Goal: Information Seeking & Learning: Get advice/opinions

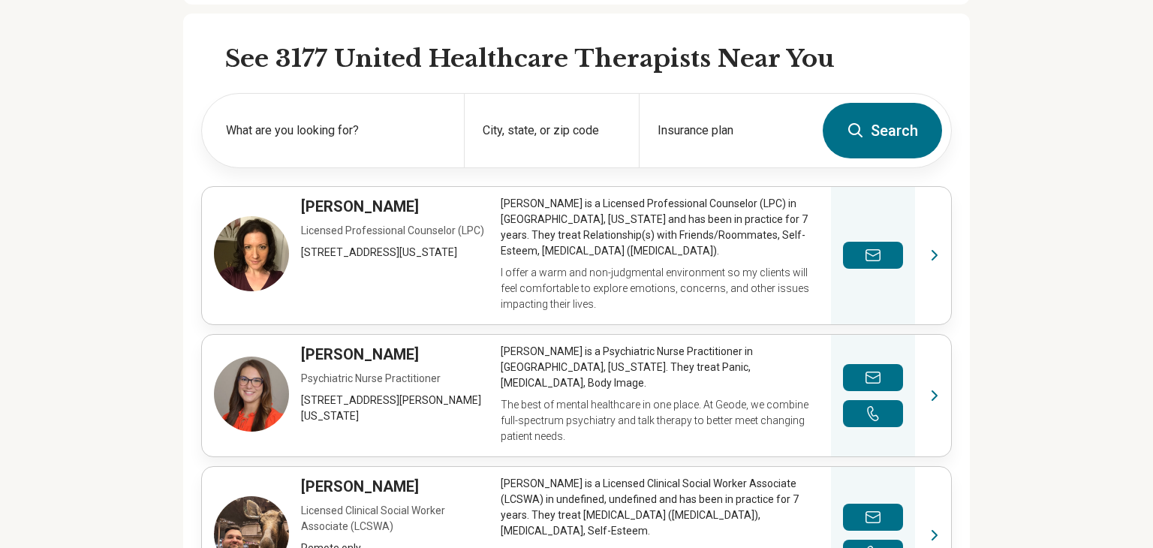
scroll to position [433, 0]
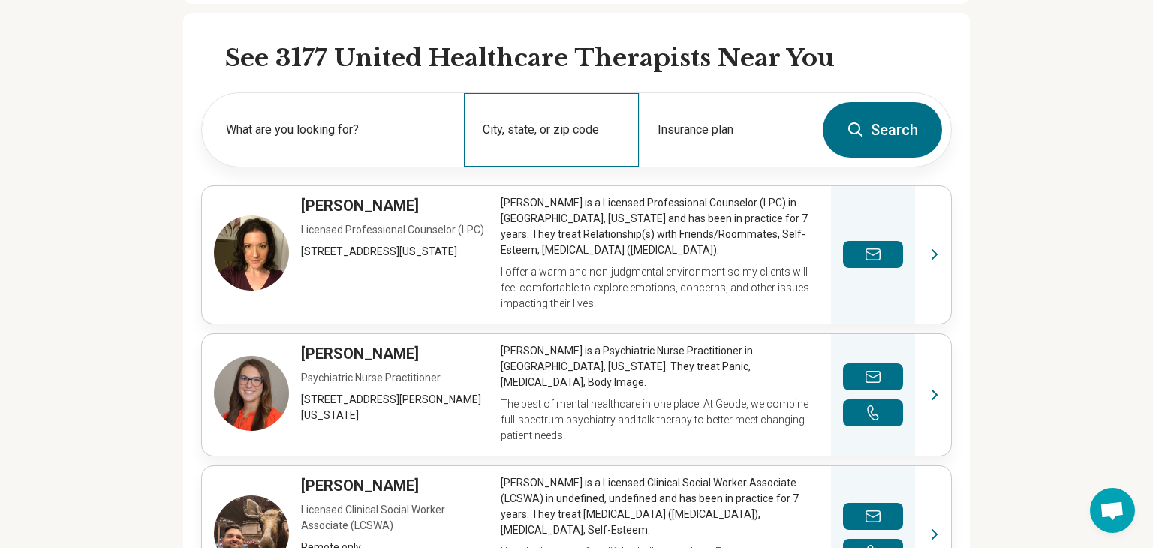
click at [585, 120] on div "City, state, or zip code" at bounding box center [551, 130] width 175 height 74
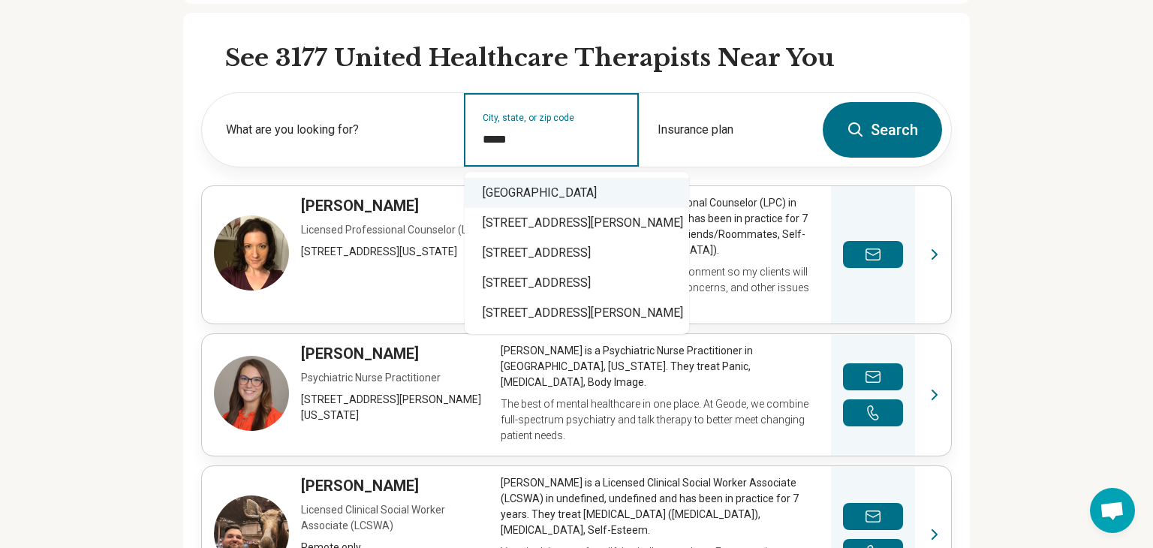
click at [623, 199] on div "Clearwater, FL 33764" at bounding box center [577, 193] width 225 height 30
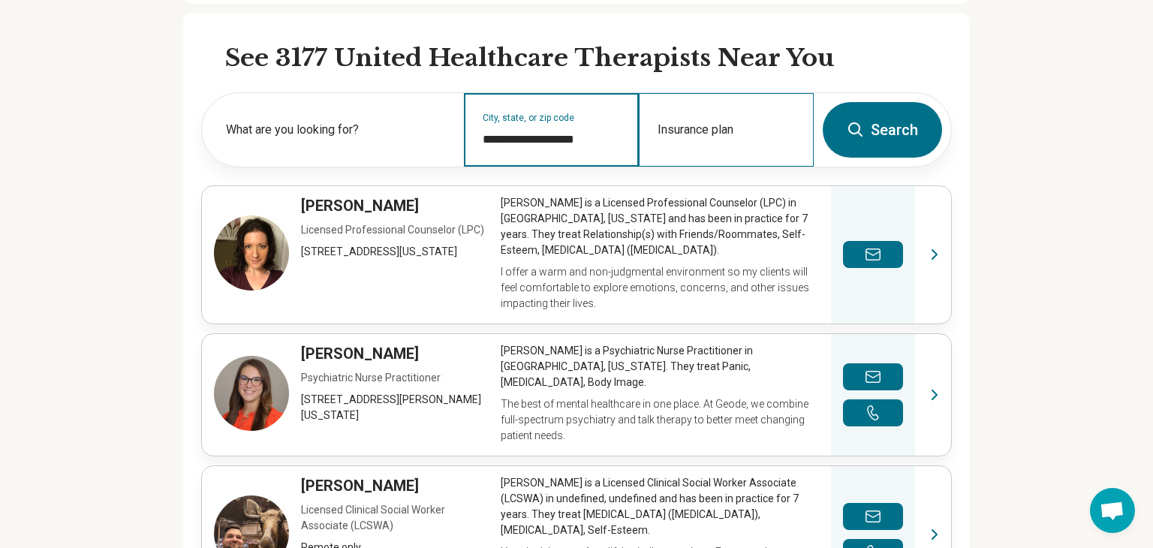
type input "**********"
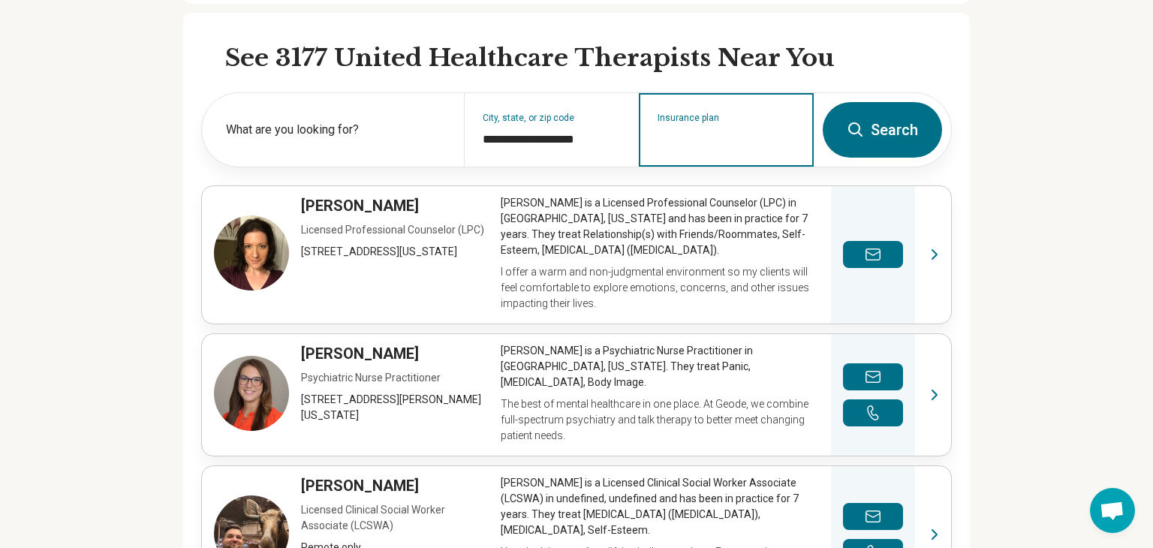
click at [707, 143] on input "Insurance plan" at bounding box center [727, 140] width 138 height 18
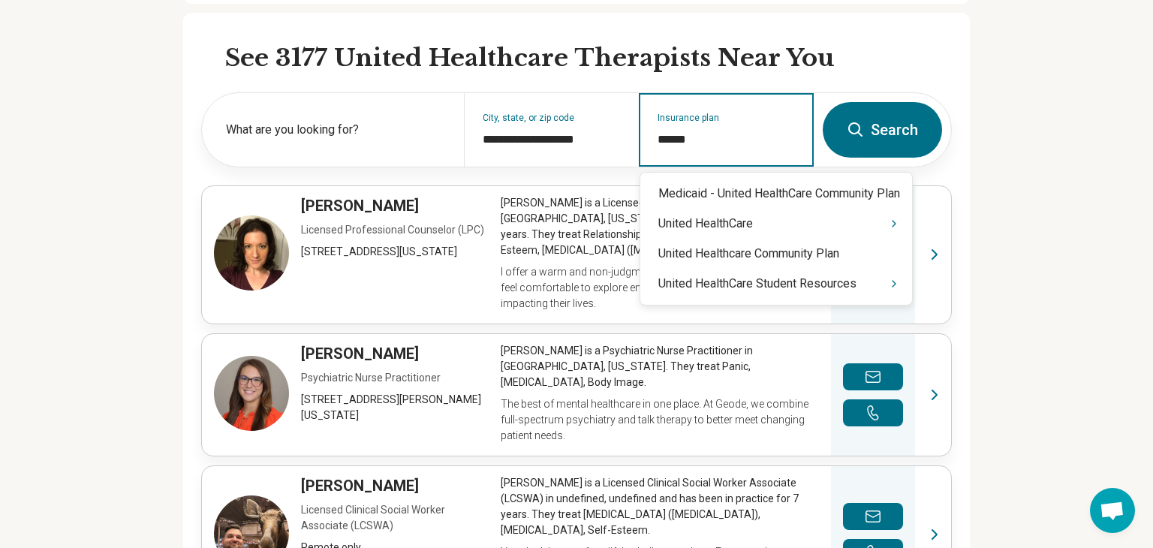
type input "******"
click at [757, 291] on div "United HealthCare Student Resources" at bounding box center [777, 284] width 272 height 30
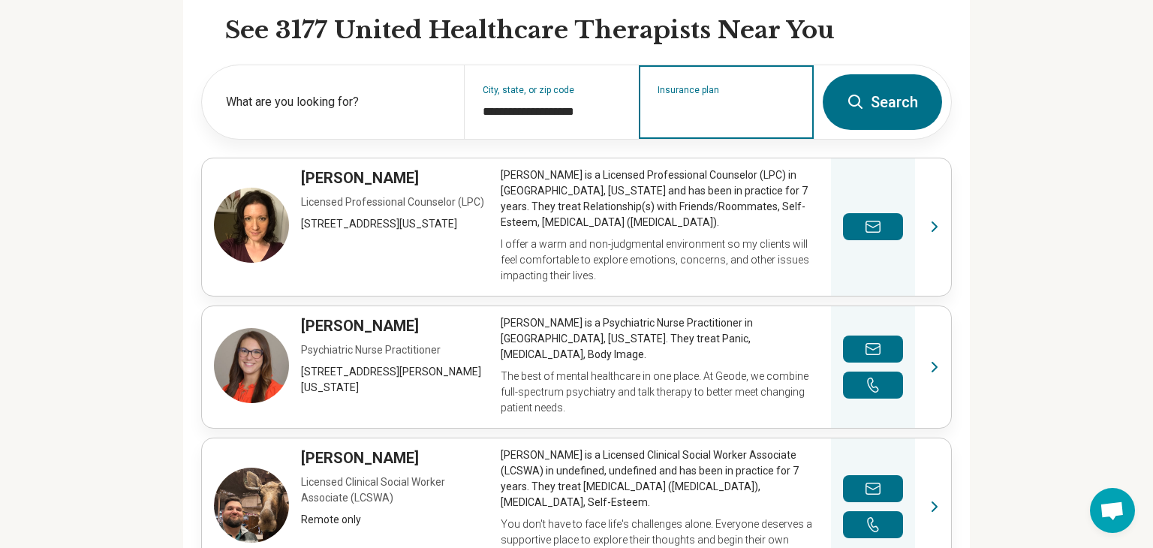
scroll to position [440, 0]
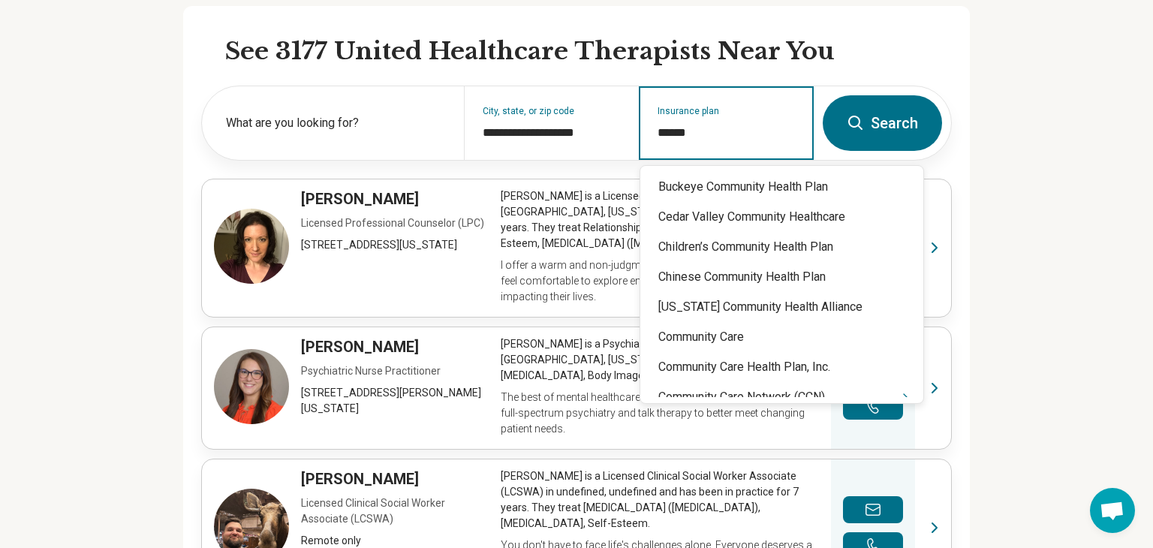
type input "******"
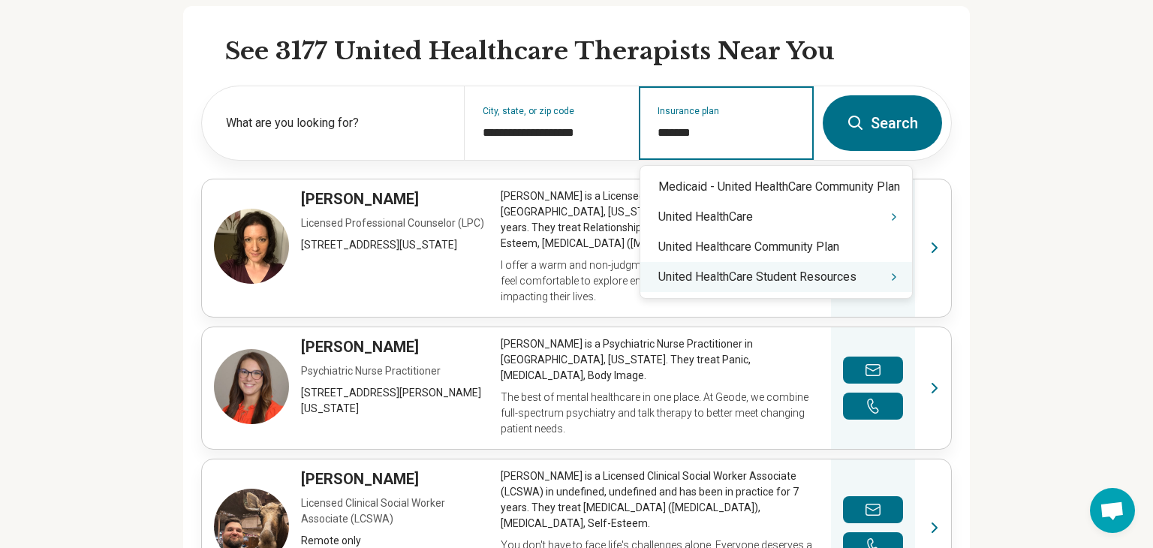
click at [803, 273] on div "United HealthCare Student Resources" at bounding box center [777, 277] width 272 height 30
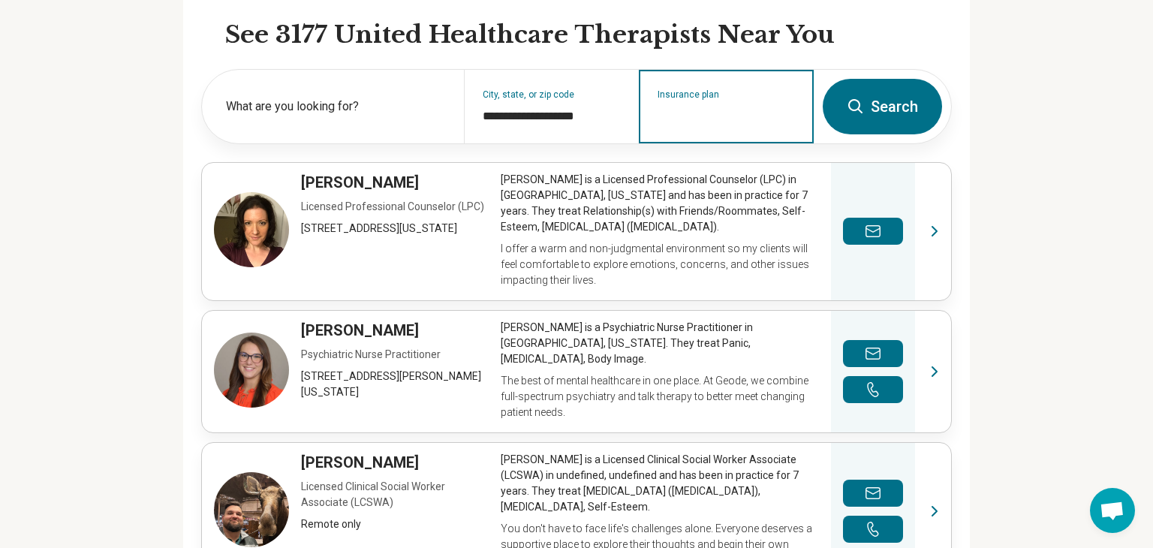
scroll to position [456, 0]
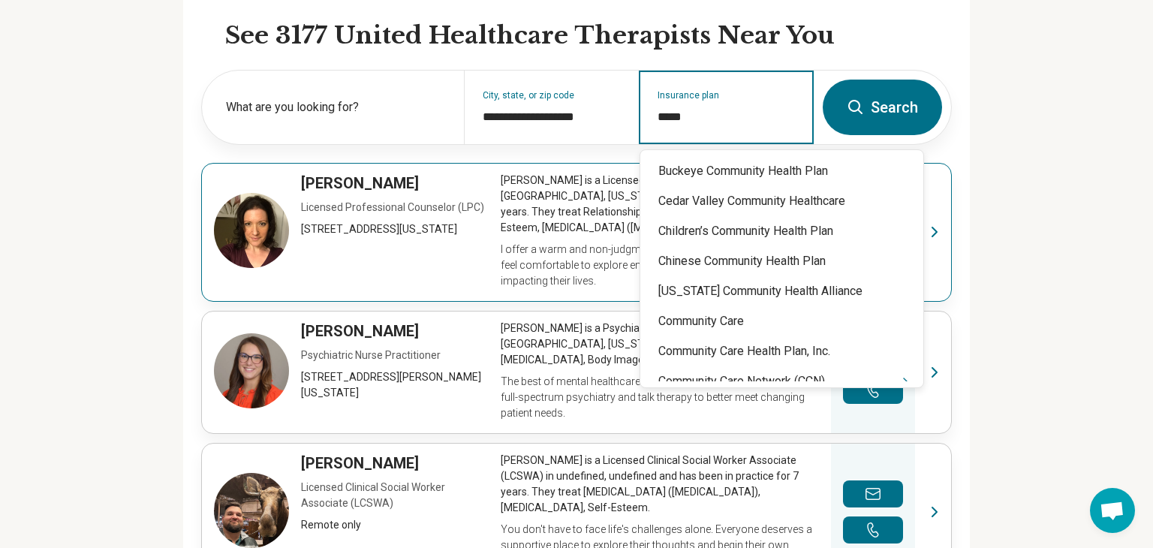
type input "******"
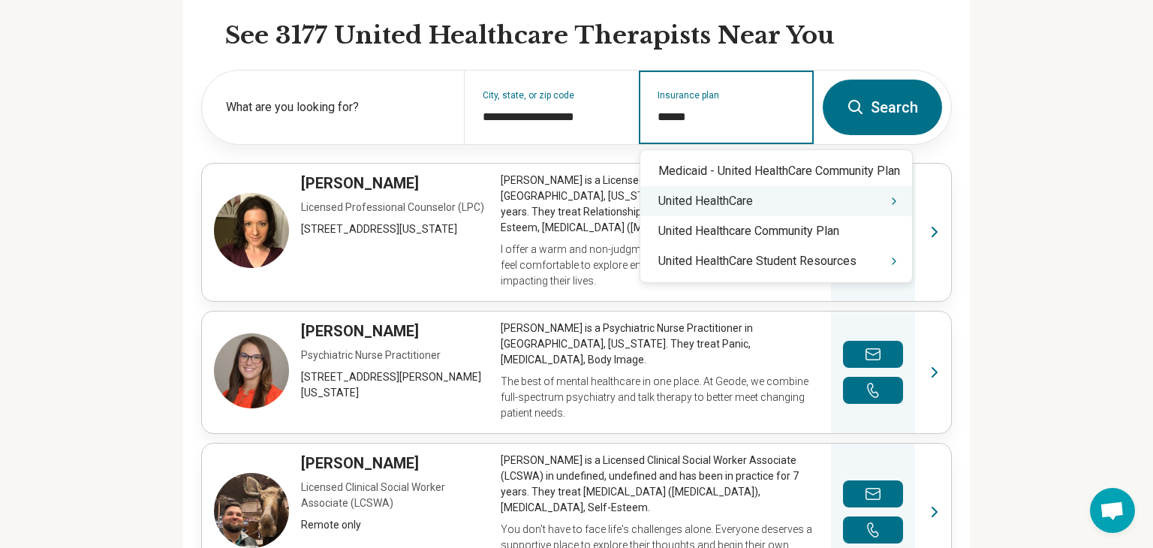
click at [783, 208] on div "United HealthCare" at bounding box center [777, 201] width 272 height 30
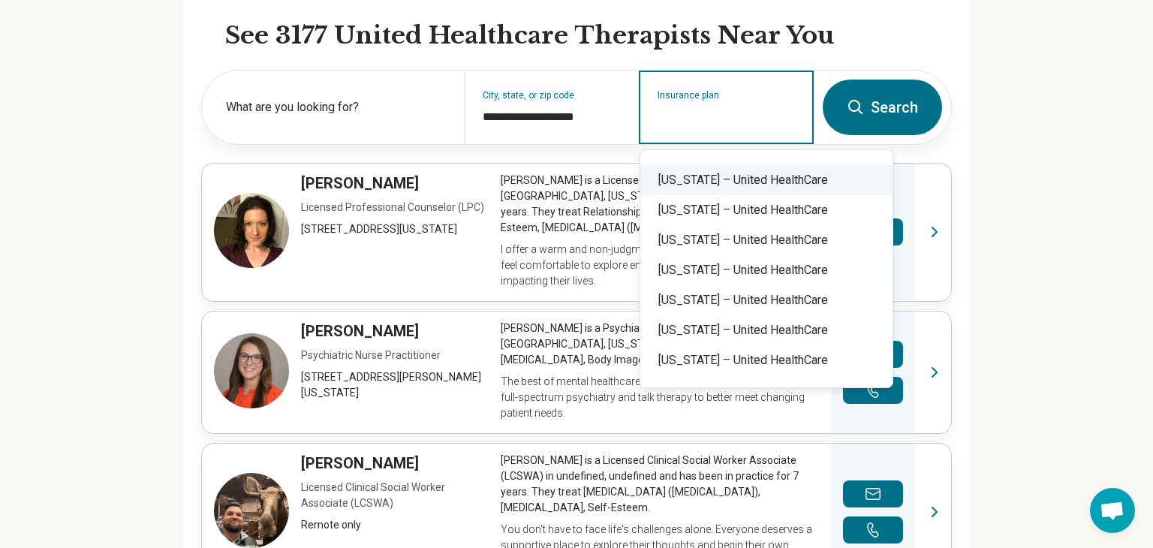
scroll to position [0, 0]
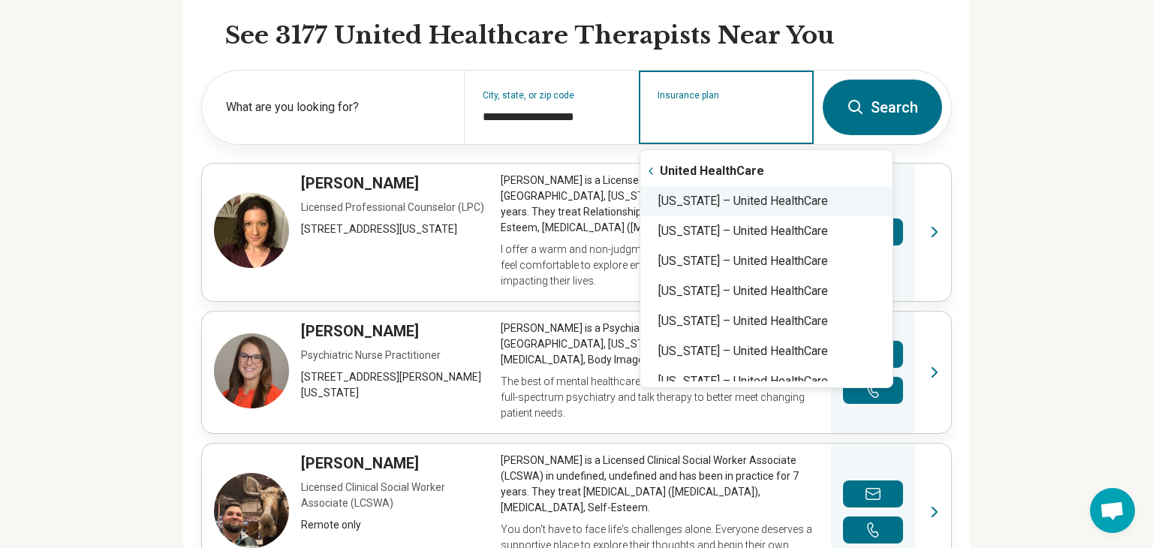
click at [788, 188] on div "Florida – United HealthCare" at bounding box center [767, 201] width 252 height 30
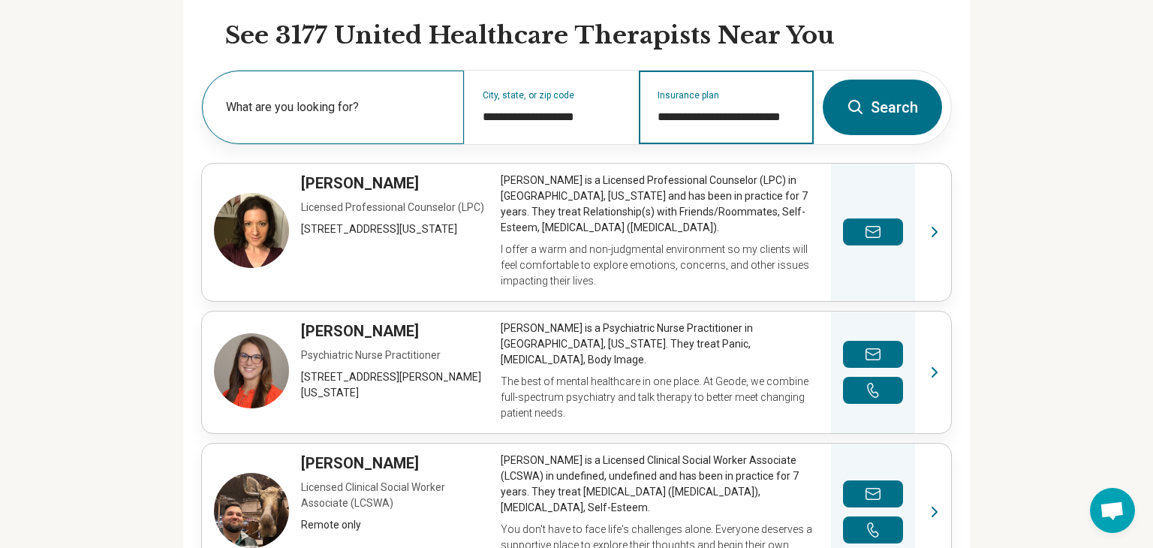
type input "**********"
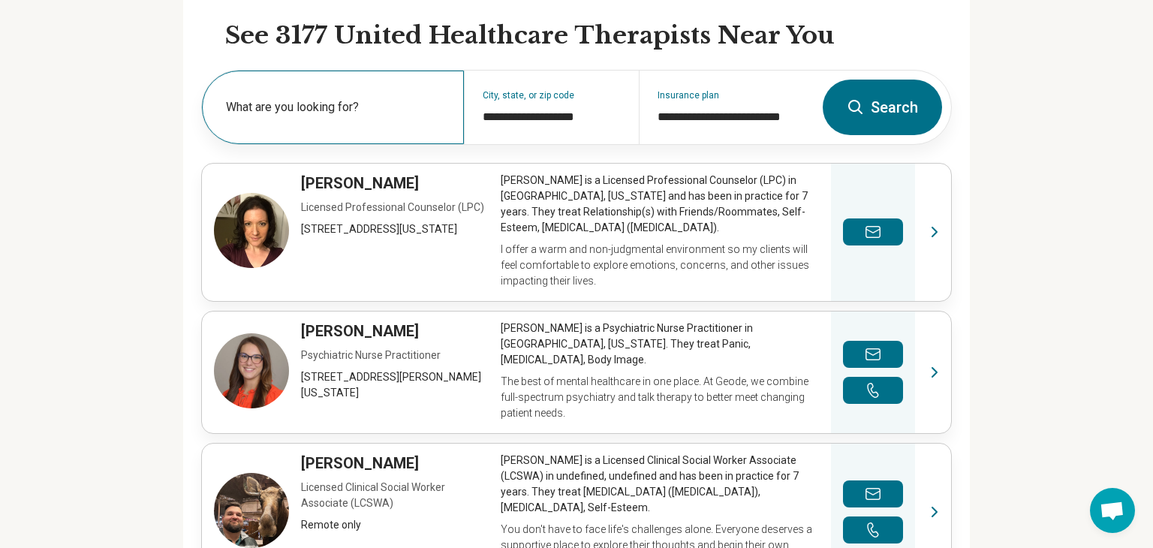
click at [369, 78] on div "What are you looking for?" at bounding box center [333, 108] width 262 height 74
click at [357, 101] on div "What are you looking for?" at bounding box center [333, 108] width 262 height 74
click at [343, 116] on input "text" at bounding box center [336, 115] width 220 height 18
click at [901, 109] on button "Search" at bounding box center [882, 108] width 119 height 56
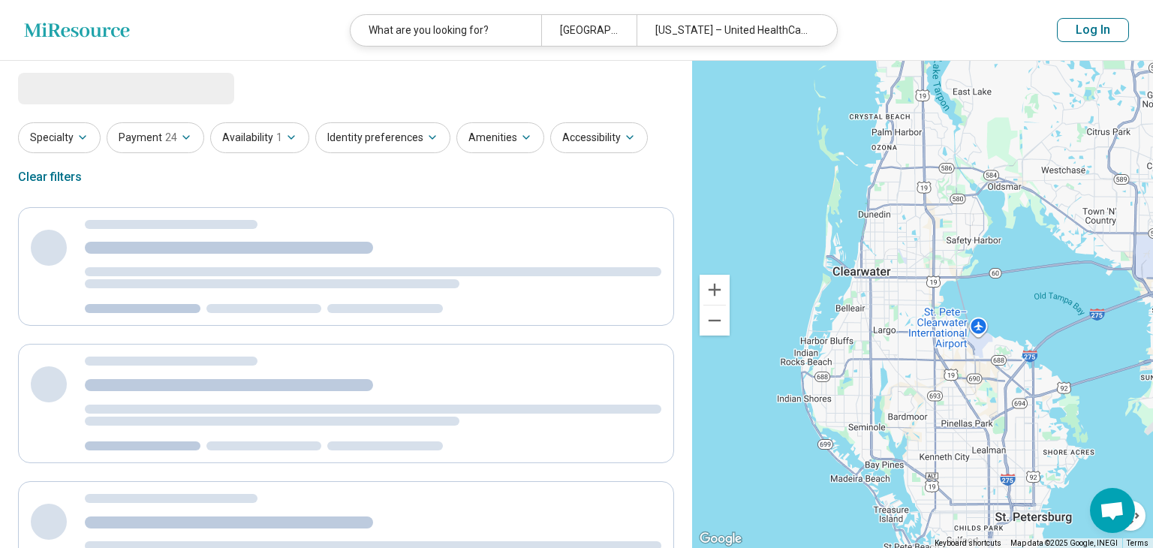
select select "***"
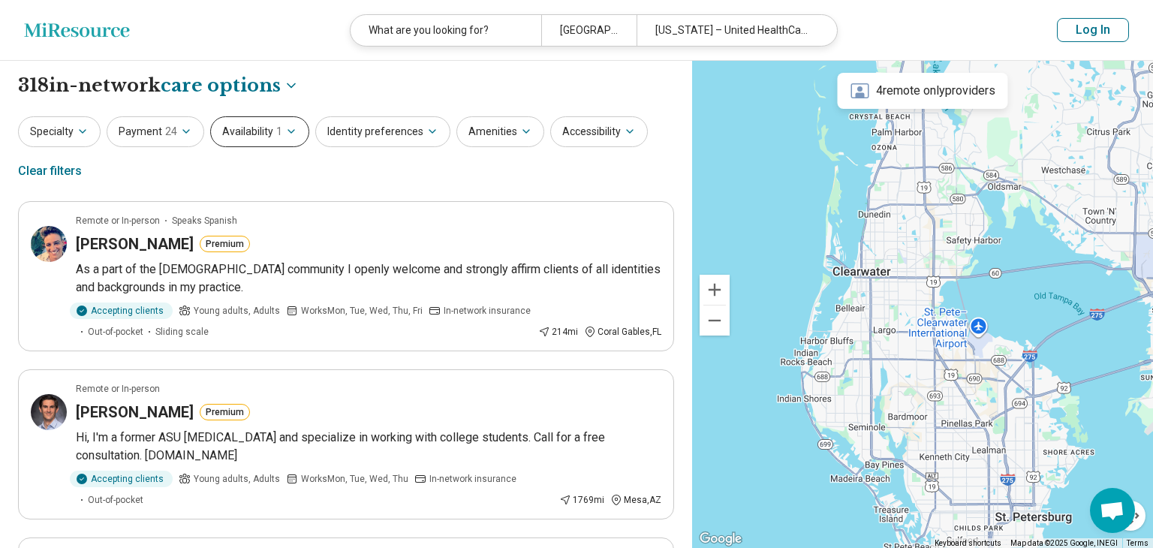
click at [231, 125] on button "Availability 1" at bounding box center [259, 131] width 99 height 31
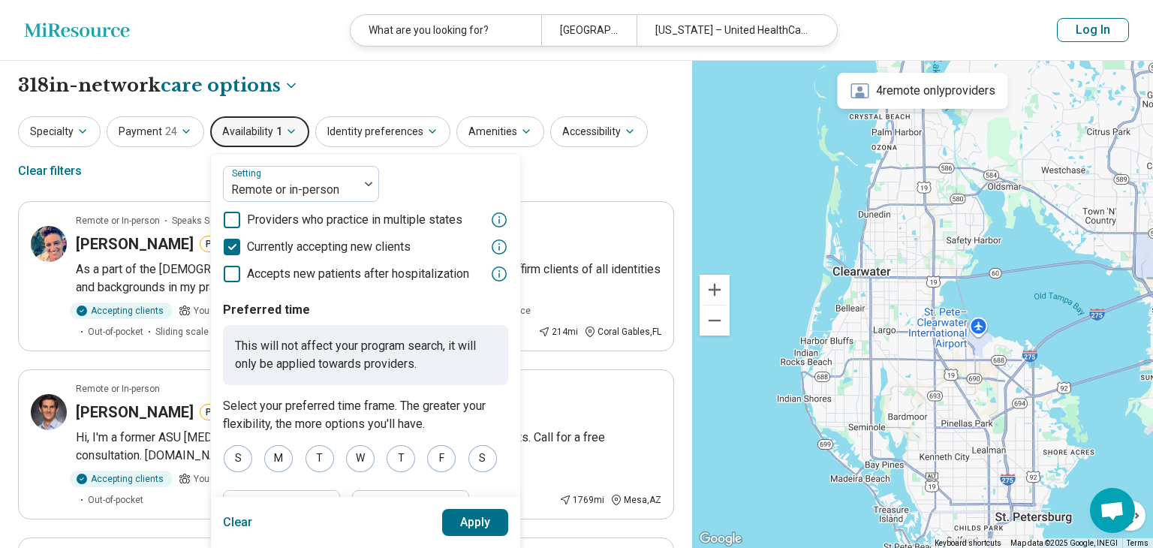
click at [231, 125] on button "Availability 1" at bounding box center [259, 131] width 99 height 31
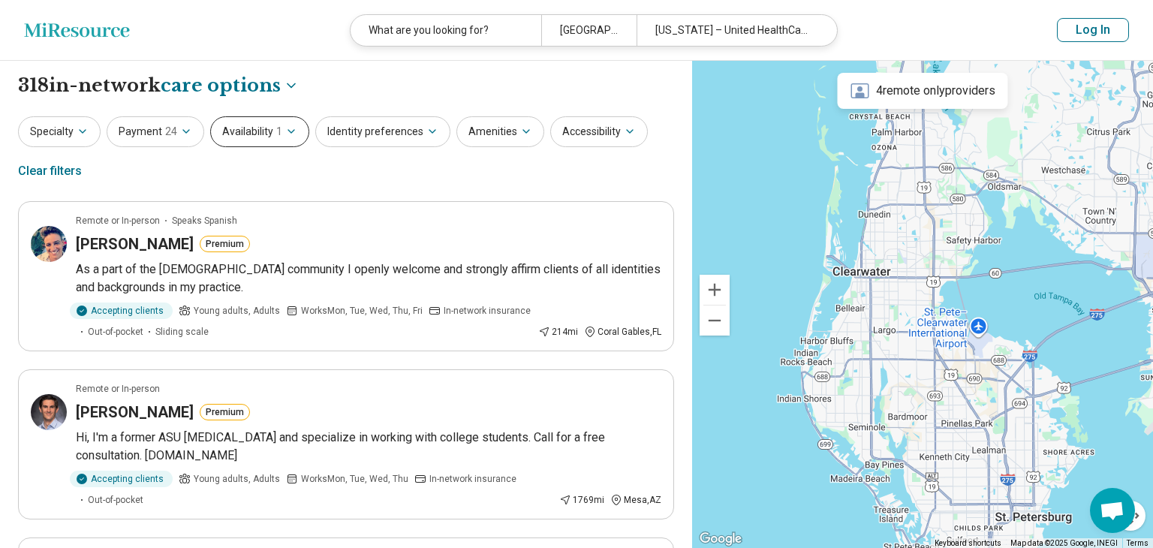
click at [255, 137] on button "Availability 1" at bounding box center [259, 131] width 99 height 31
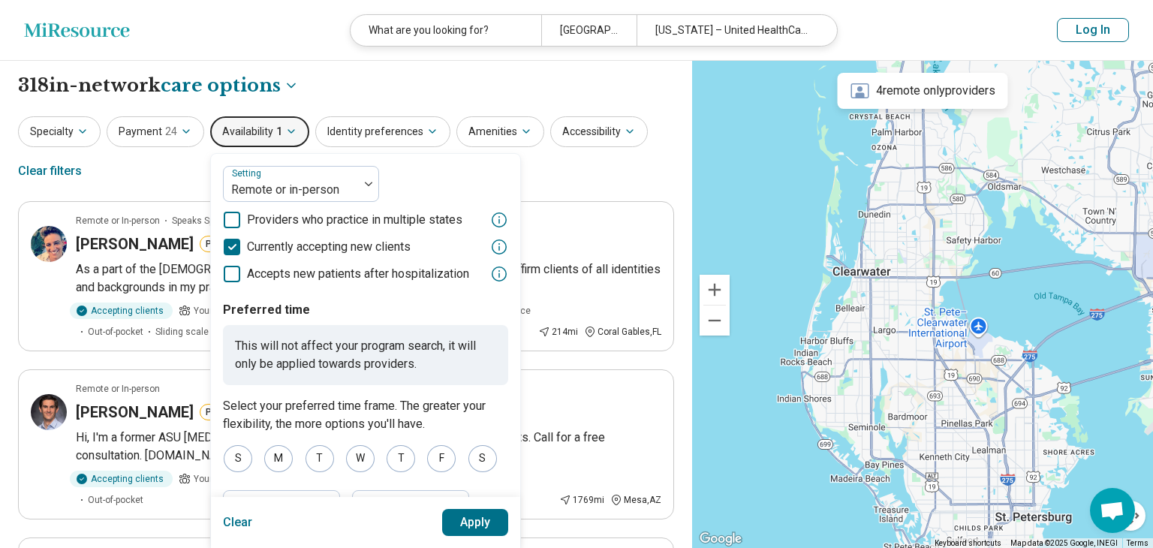
click at [375, 366] on p "This will not affect your program search, it will only be applied towards provi…" at bounding box center [365, 355] width 285 height 60
click at [455, 517] on button "Apply" at bounding box center [475, 522] width 67 height 27
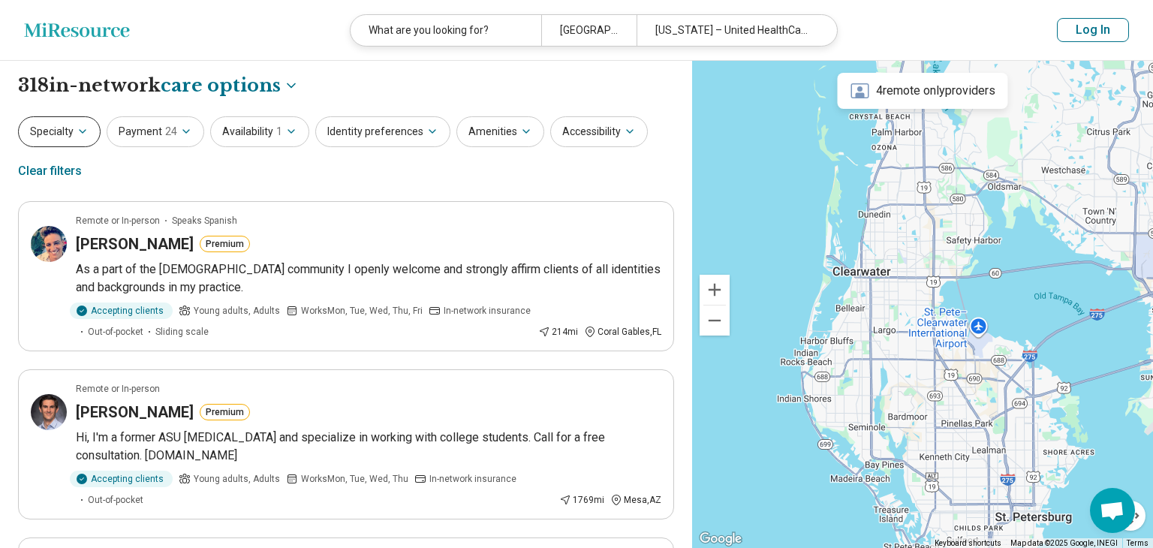
click at [84, 131] on icon "button" at bounding box center [83, 131] width 12 height 12
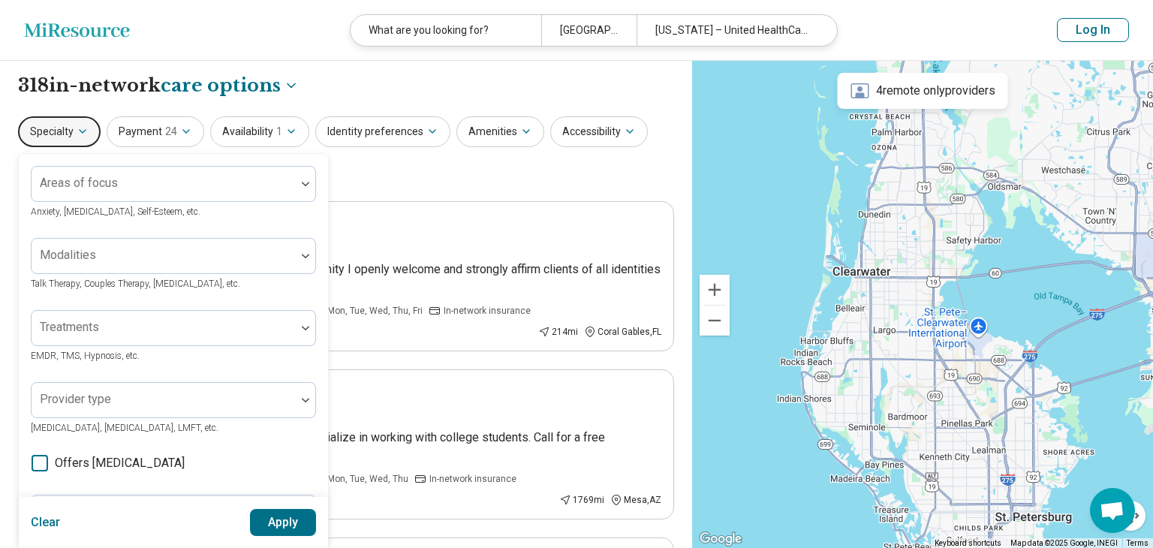
click at [84, 131] on icon "button" at bounding box center [83, 131] width 12 height 12
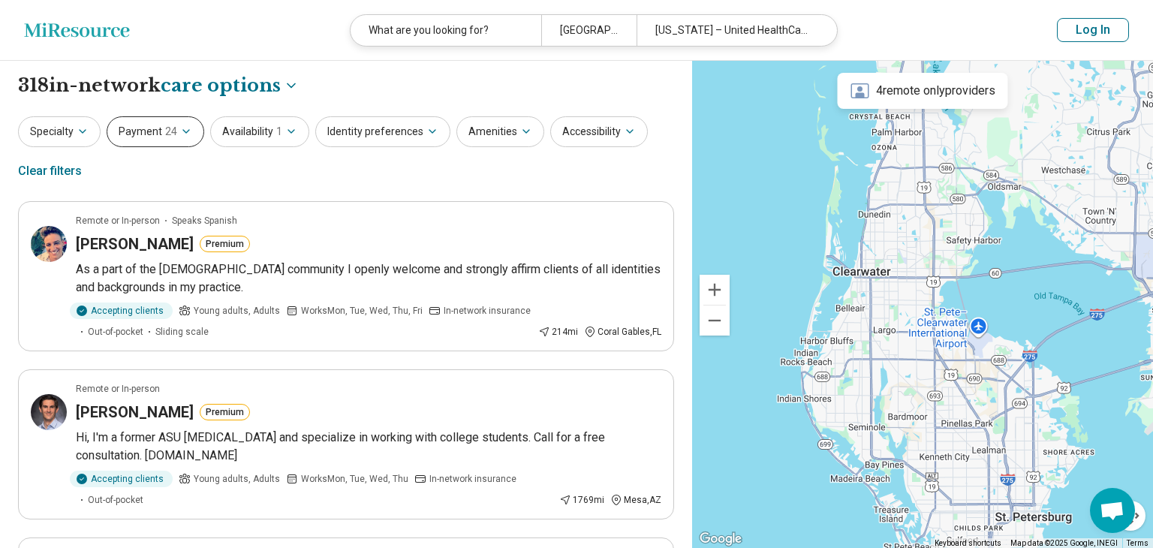
click at [194, 119] on button "Payment 24" at bounding box center [156, 131] width 98 height 31
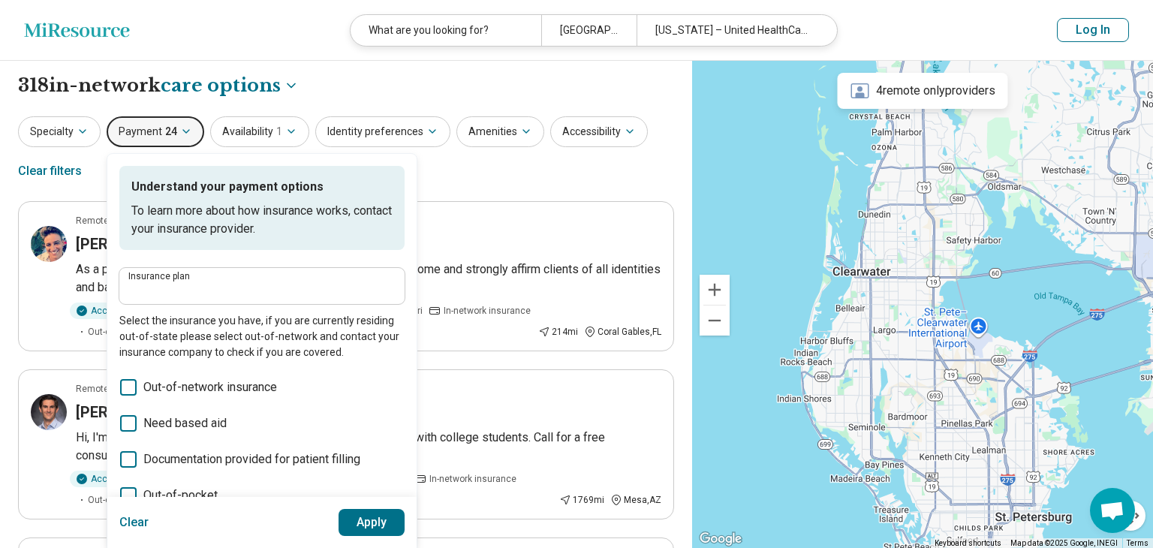
type input "**********"
click at [194, 119] on button "Payment 24" at bounding box center [156, 131] width 98 height 31
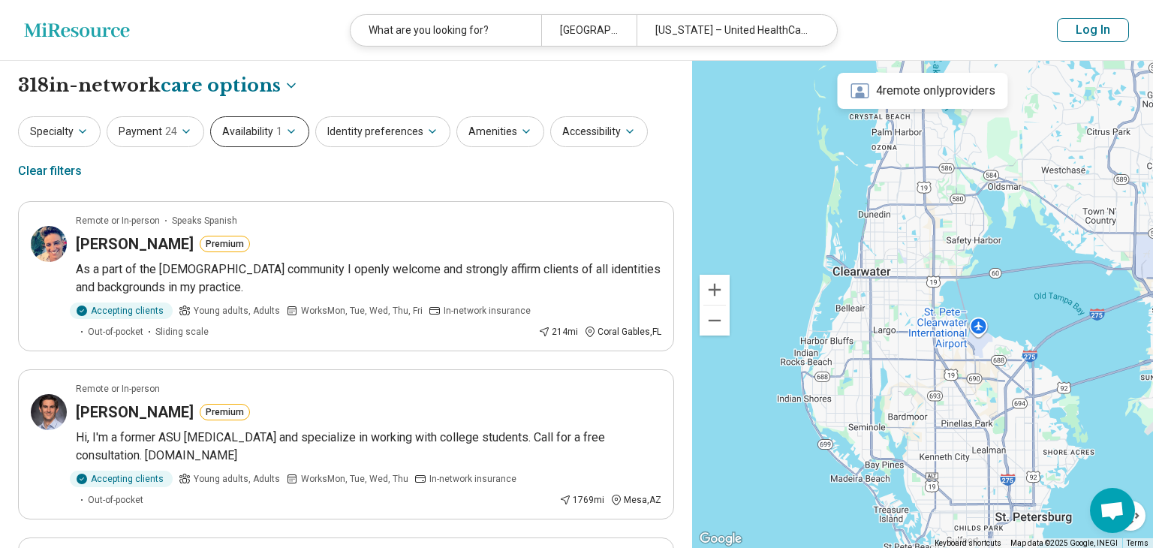
click at [246, 123] on button "Availability 1" at bounding box center [259, 131] width 99 height 31
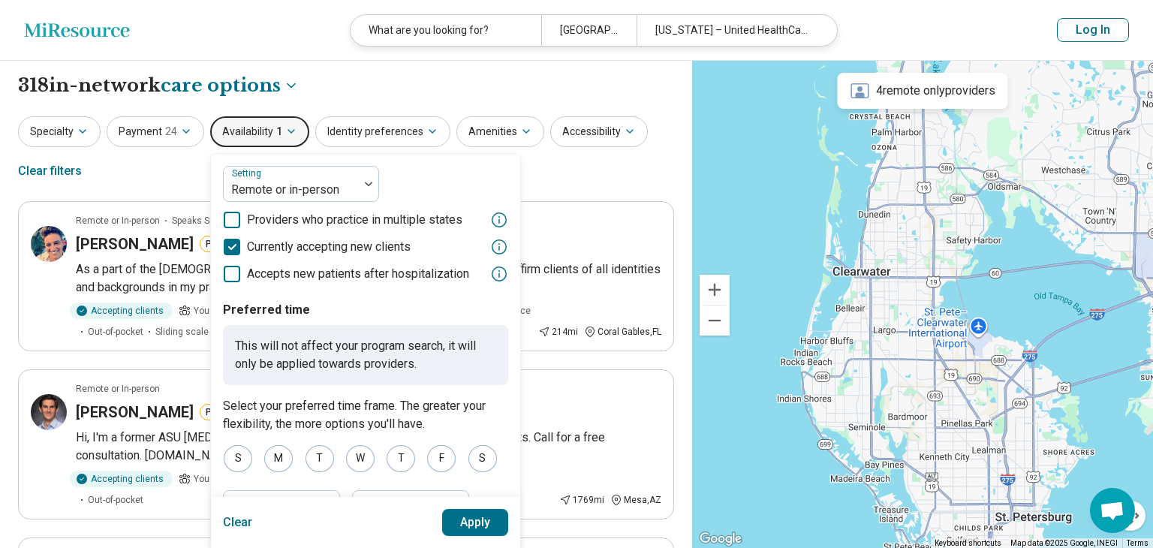
click at [246, 123] on button "Availability 1" at bounding box center [259, 131] width 99 height 31
click at [321, 92] on div "**********" at bounding box center [346, 86] width 656 height 26
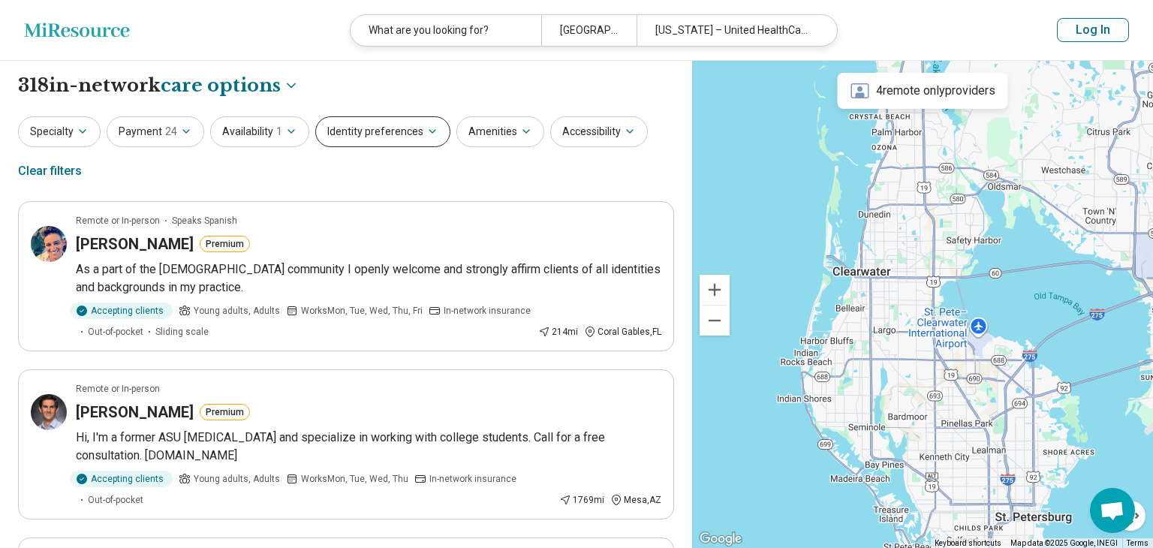
click at [402, 137] on button "Identity preferences" at bounding box center [382, 131] width 135 height 31
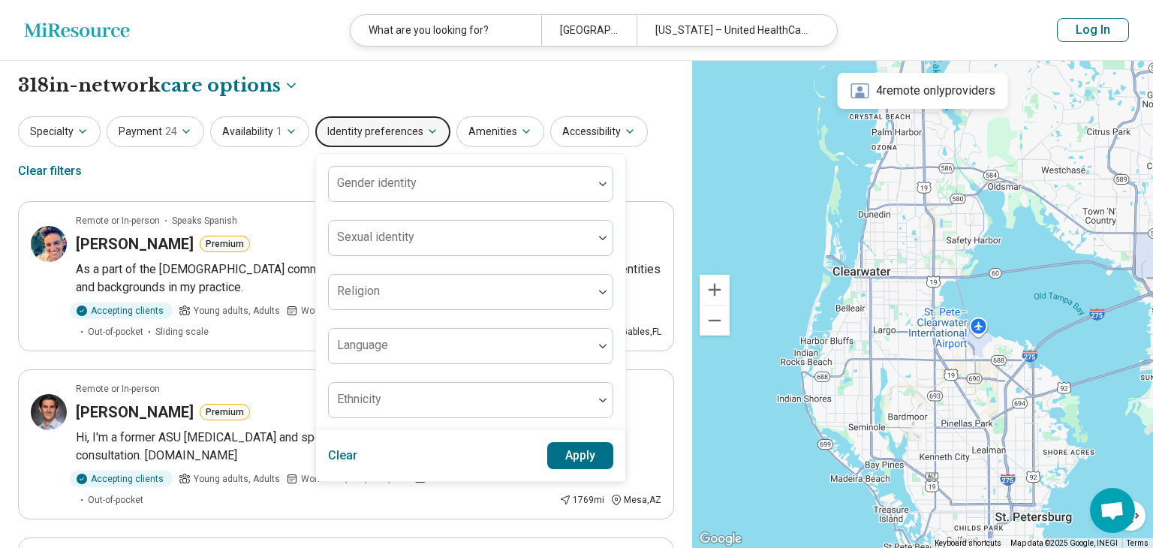
click at [402, 137] on button "Identity preferences" at bounding box center [382, 131] width 135 height 31
click at [417, 134] on button "Identity preferences" at bounding box center [382, 131] width 135 height 31
click at [486, 131] on button "Amenities" at bounding box center [501, 131] width 88 height 31
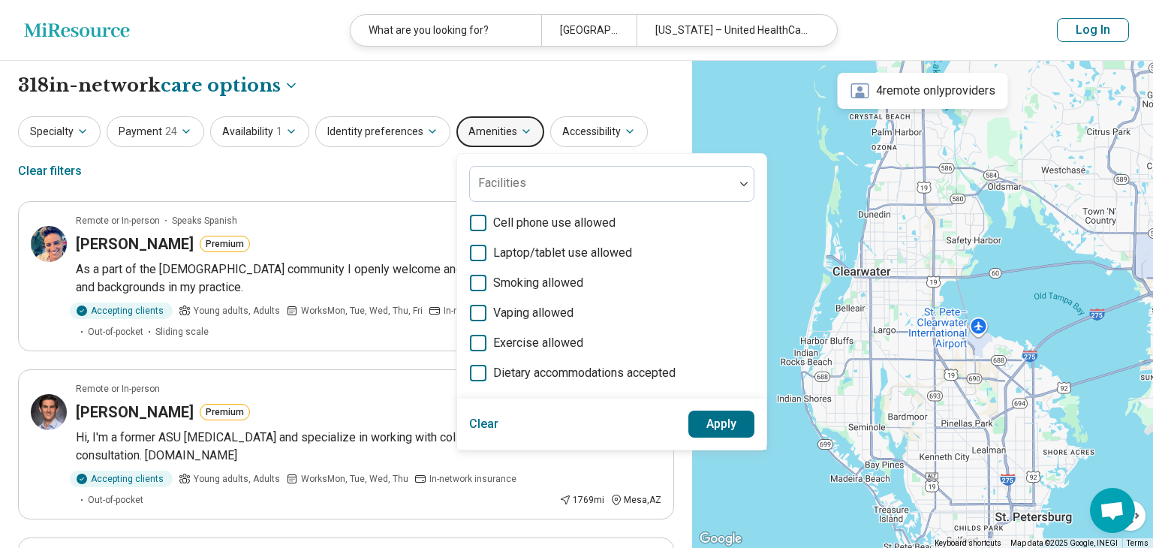
click at [486, 131] on button "Amenities" at bounding box center [501, 131] width 88 height 31
click at [523, 134] on button "Amenities" at bounding box center [501, 131] width 88 height 31
click at [574, 138] on button "Accessibility" at bounding box center [599, 131] width 98 height 31
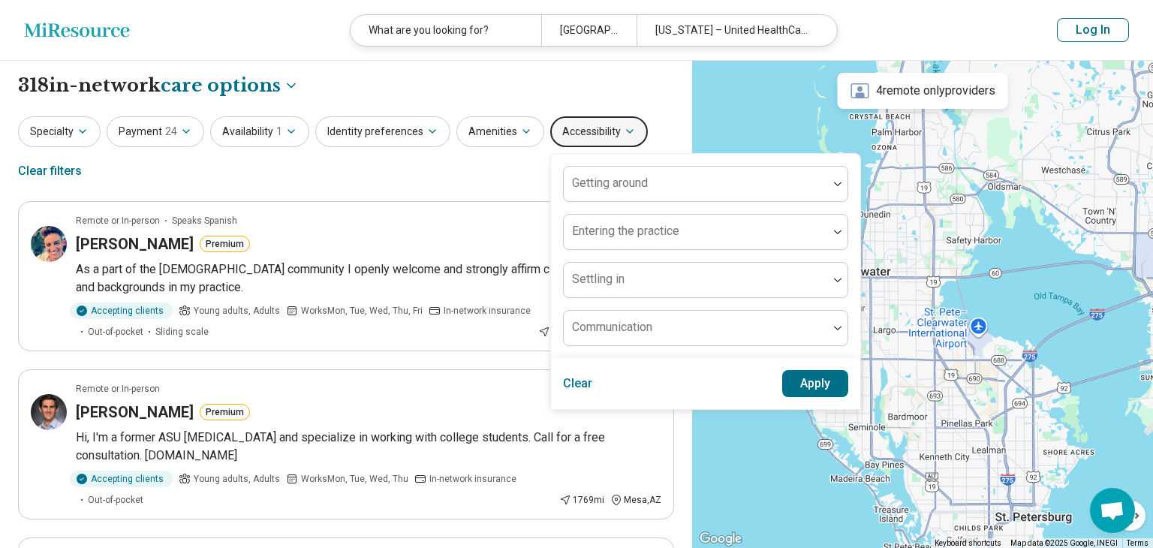
click at [574, 138] on button "Accessibility" at bounding box center [599, 131] width 98 height 31
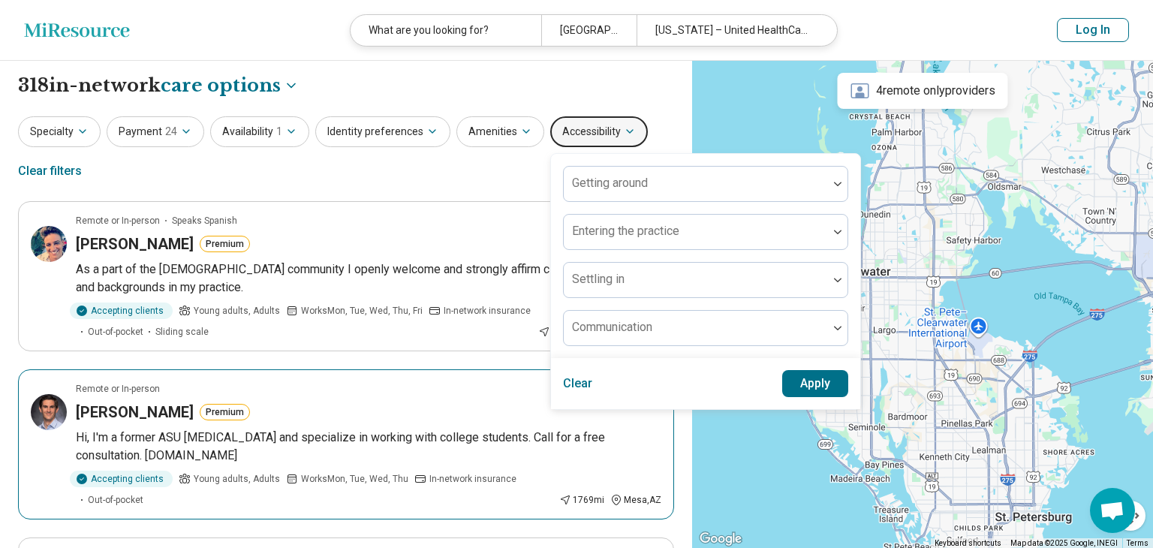
click at [491, 372] on article "Remote or In-person Colin Pickles Premium Hi, I'm a former ASU psychologist and…" at bounding box center [346, 444] width 656 height 150
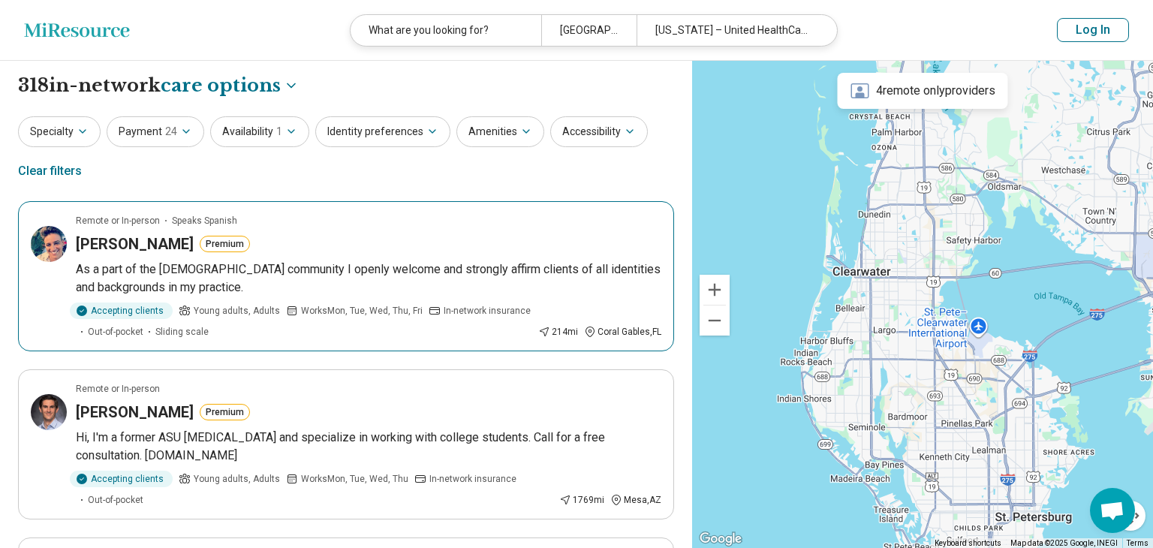
click at [405, 237] on div "Jessica Aleman Premium" at bounding box center [369, 244] width 586 height 21
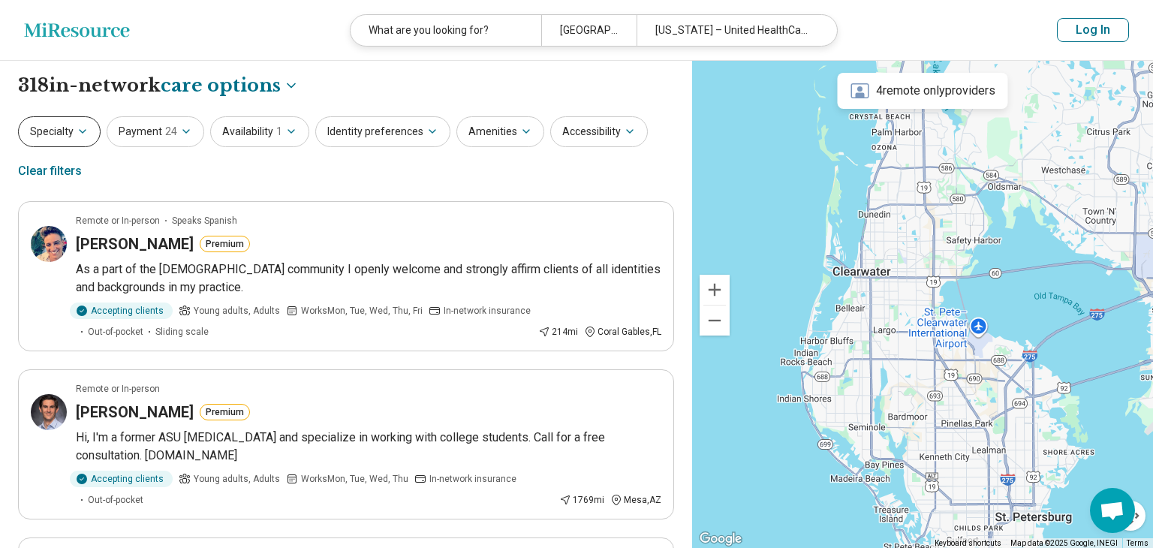
click at [77, 135] on icon "button" at bounding box center [83, 131] width 12 height 12
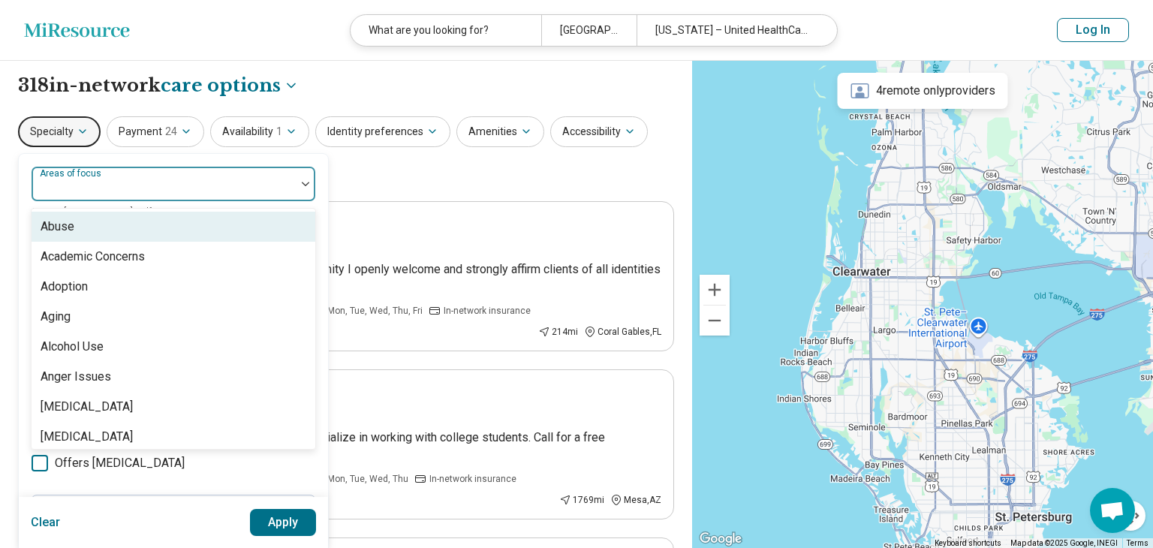
click at [119, 175] on div at bounding box center [164, 183] width 264 height 33
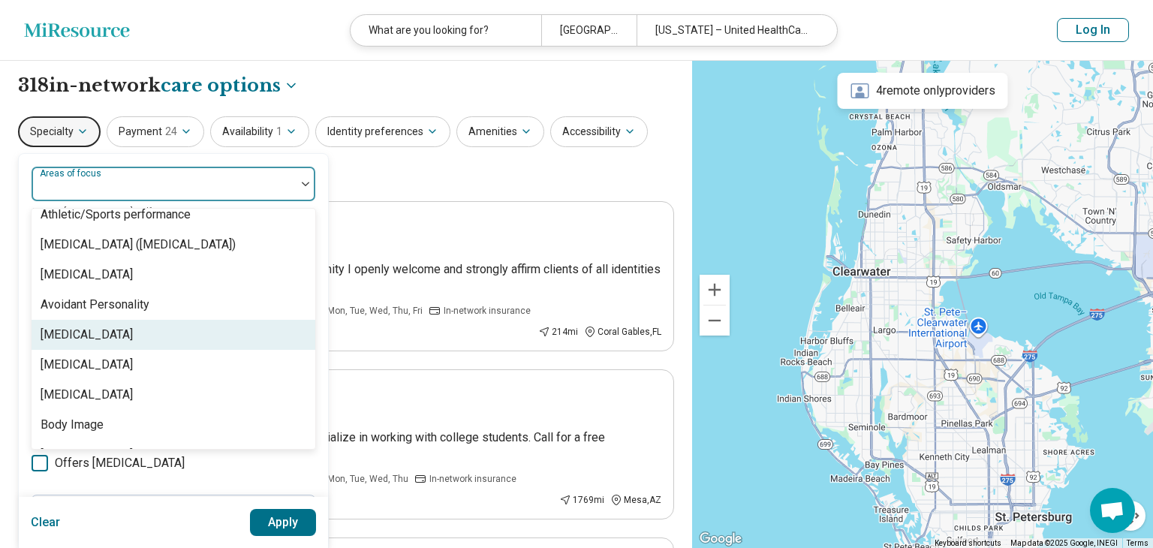
scroll to position [304, 0]
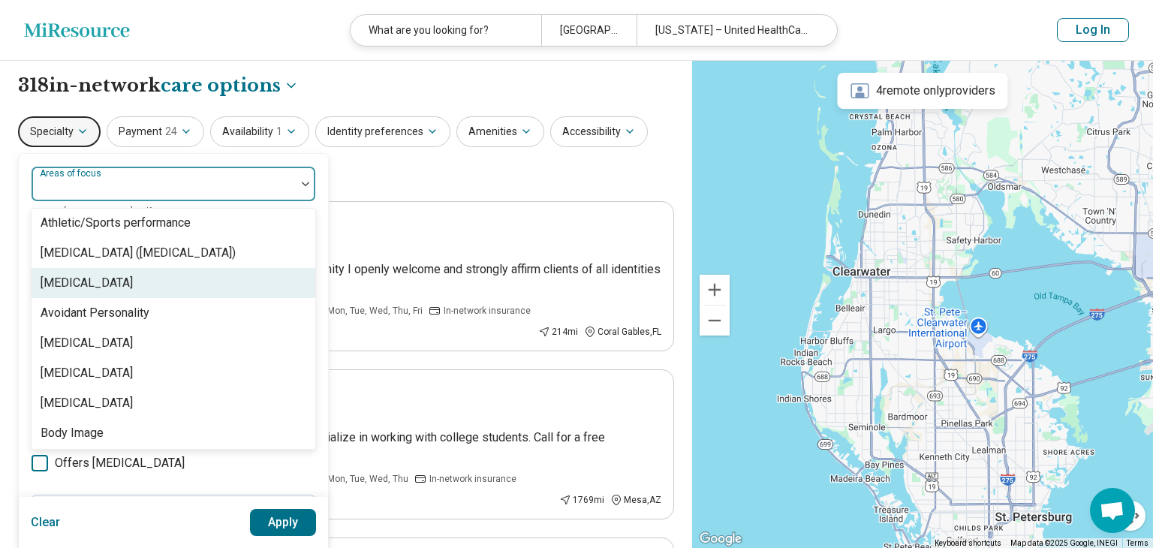
click at [122, 272] on div "[MEDICAL_DATA]" at bounding box center [174, 283] width 284 height 30
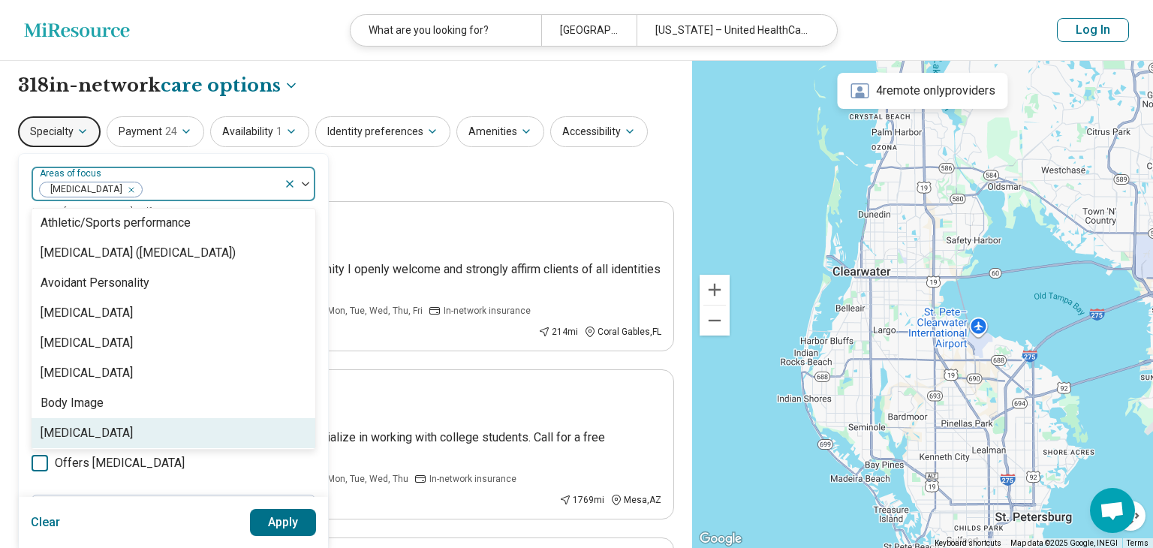
click at [285, 518] on button "Apply" at bounding box center [283, 522] width 67 height 27
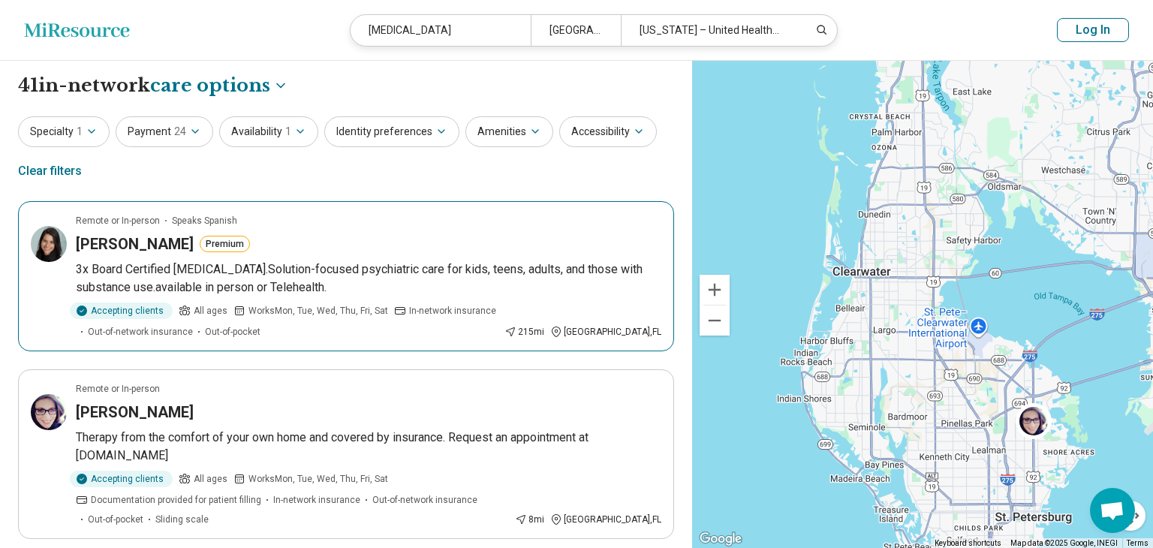
click at [551, 269] on p "3x Board Certified Psychiatrist.Solution-focused psychiatric care for kids, tee…" at bounding box center [369, 279] width 586 height 36
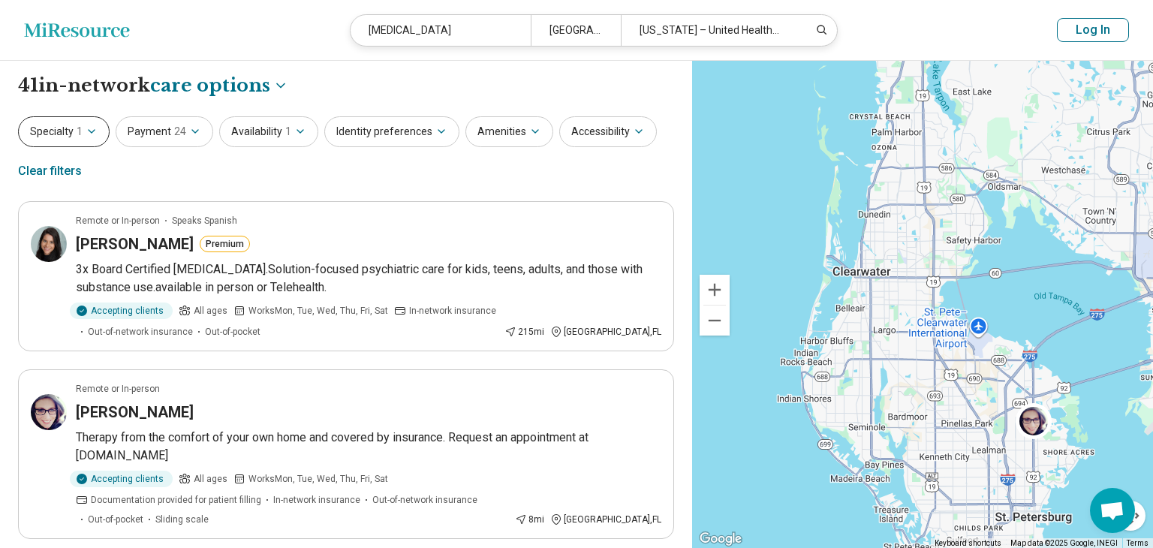
click at [84, 140] on button "Specialty 1" at bounding box center [64, 131] width 92 height 31
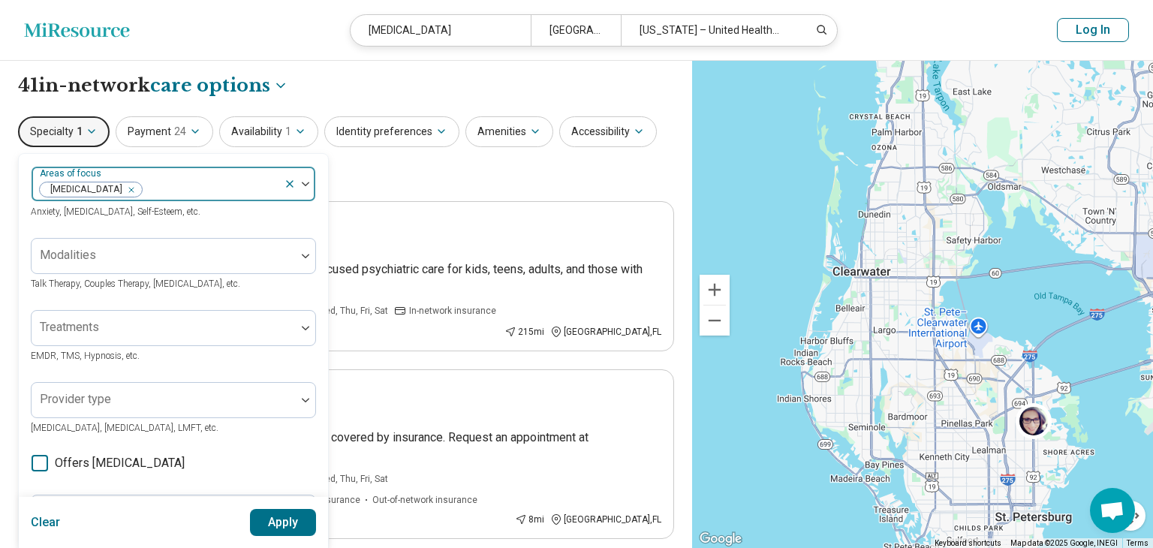
click at [288, 182] on icon at bounding box center [290, 184] width 6 height 6
click at [280, 526] on button "Apply" at bounding box center [283, 522] width 67 height 27
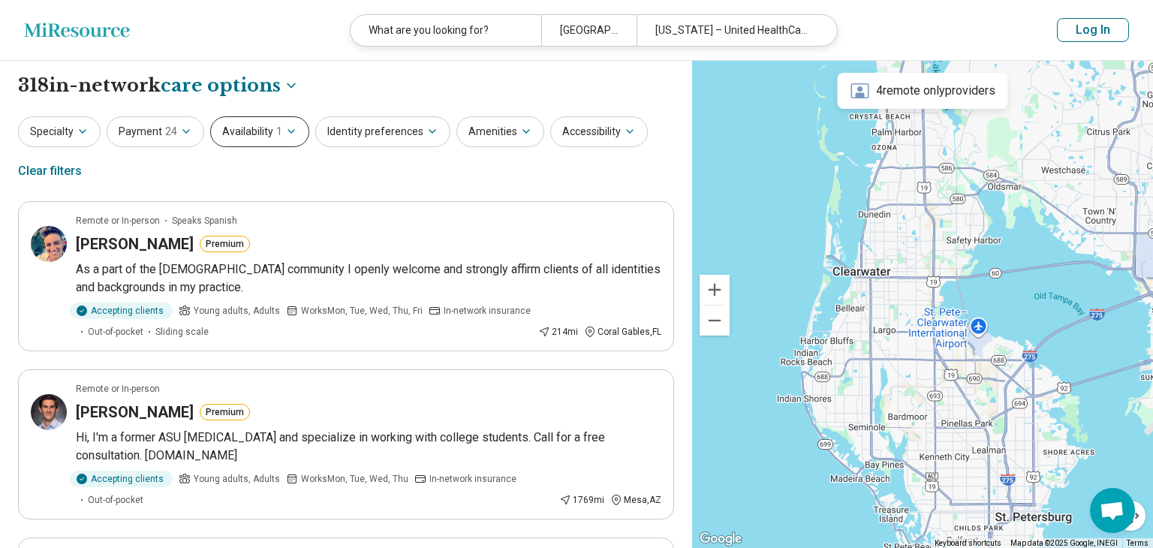
click at [277, 132] on button "Availability 1" at bounding box center [259, 131] width 99 height 31
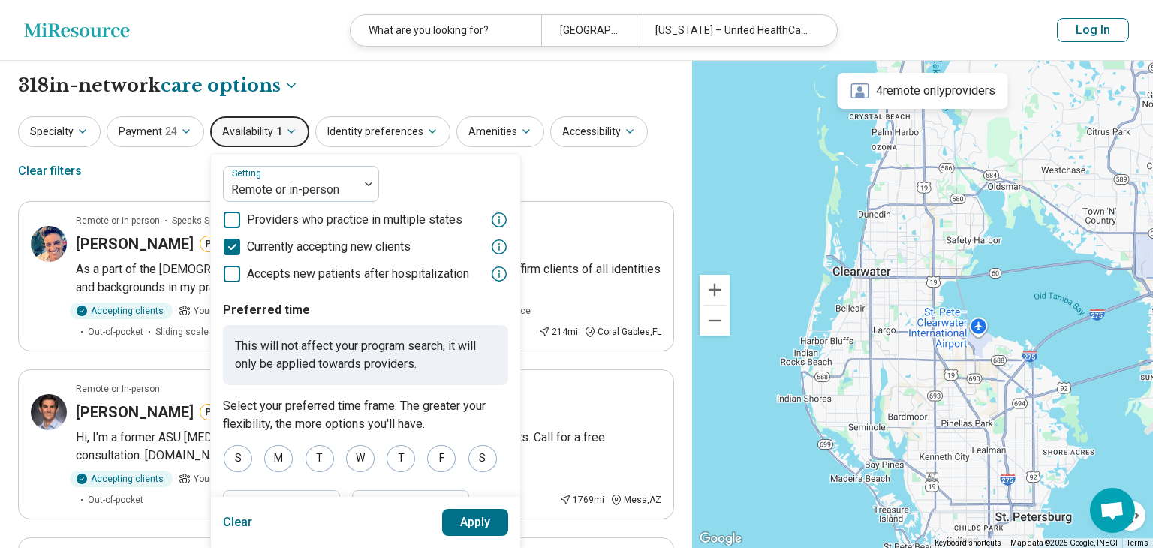
click at [278, 134] on button "Availability 1" at bounding box center [259, 131] width 99 height 31
click at [647, 169] on div "Specialty Payment 24 Availability 1 Setting Remote or in-person Providers who p…" at bounding box center [346, 152] width 656 height 73
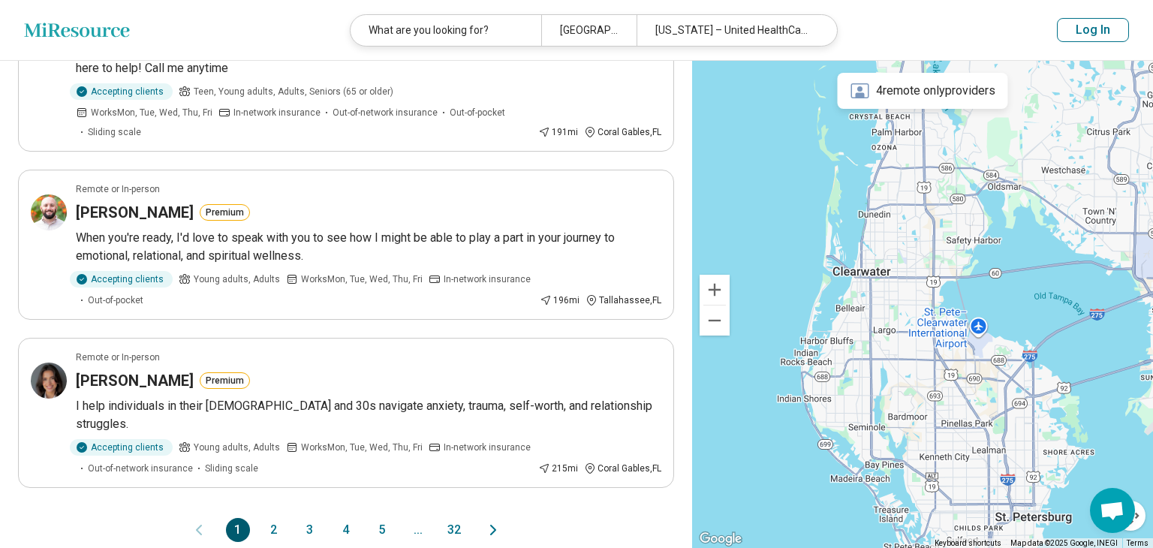
scroll to position [1368, 0]
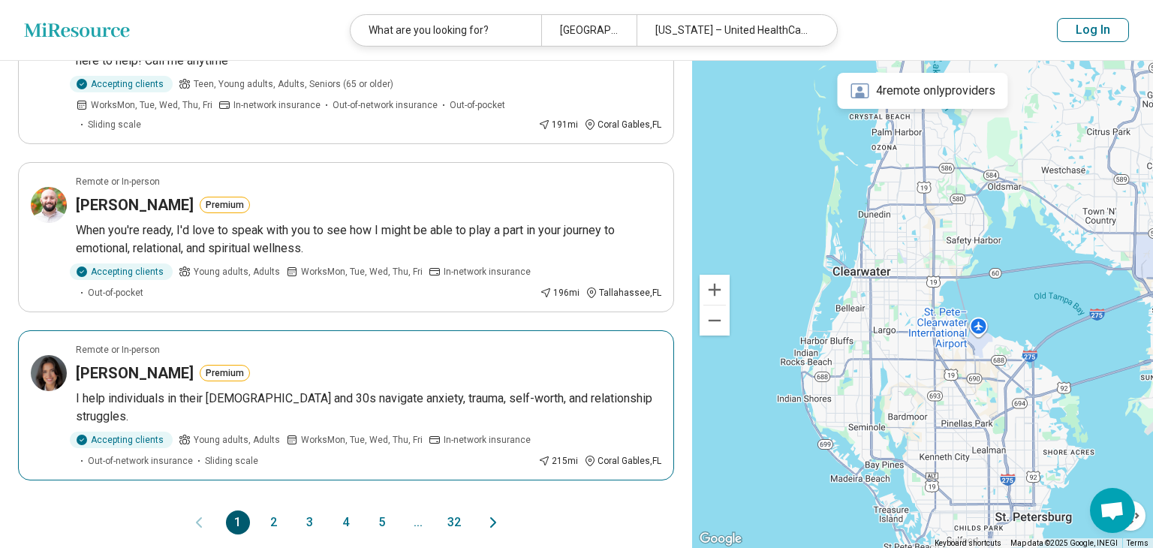
click at [579, 338] on article "Remote or In-person Danielle Handal Premium I help individuals in their 20s and…" at bounding box center [346, 405] width 656 height 150
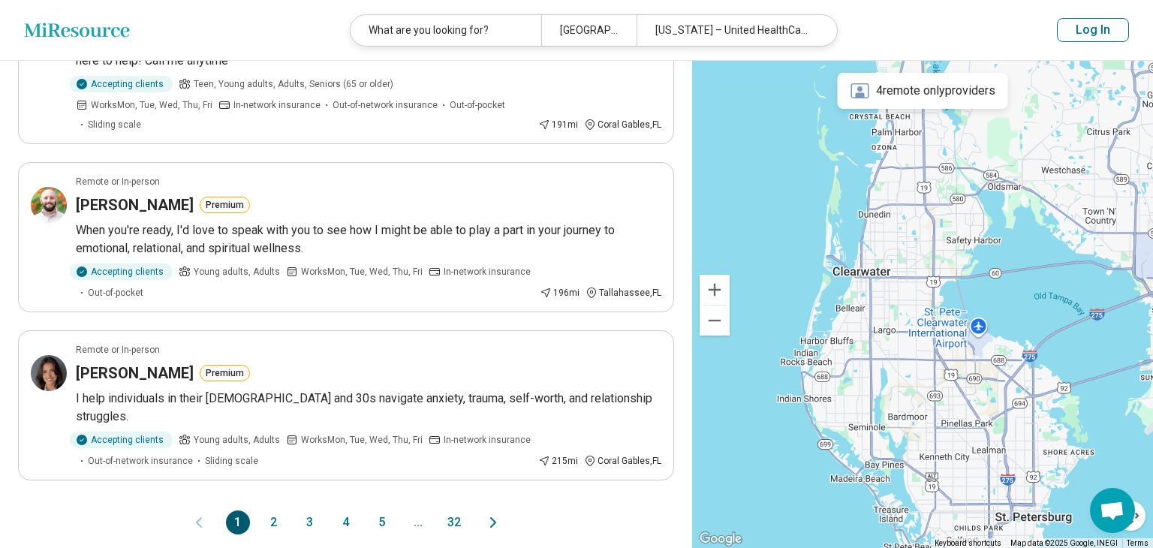
click at [490, 514] on icon "Next page" at bounding box center [493, 523] width 18 height 18
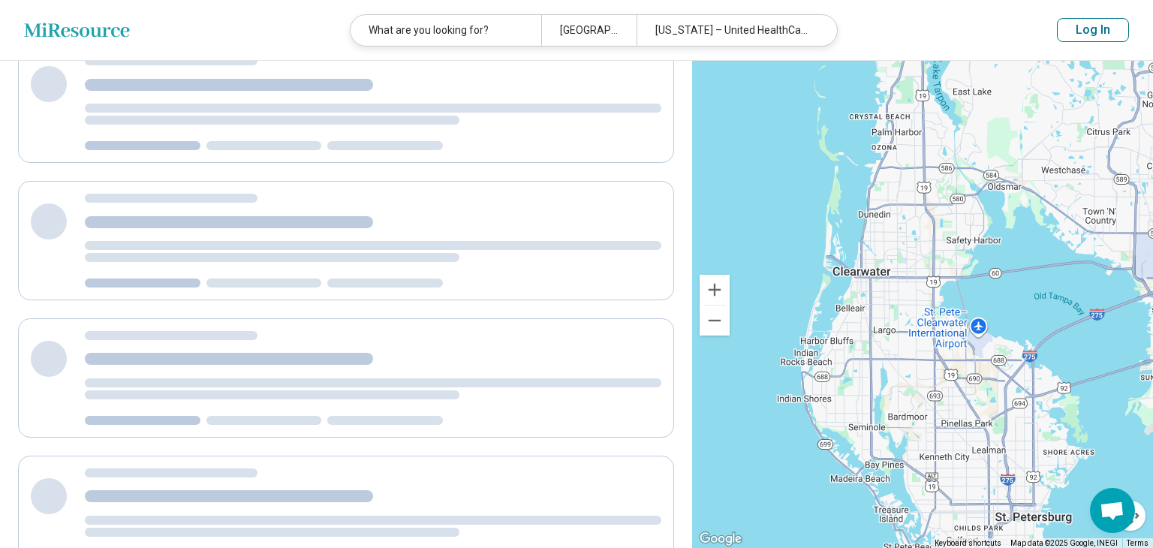
scroll to position [0, 0]
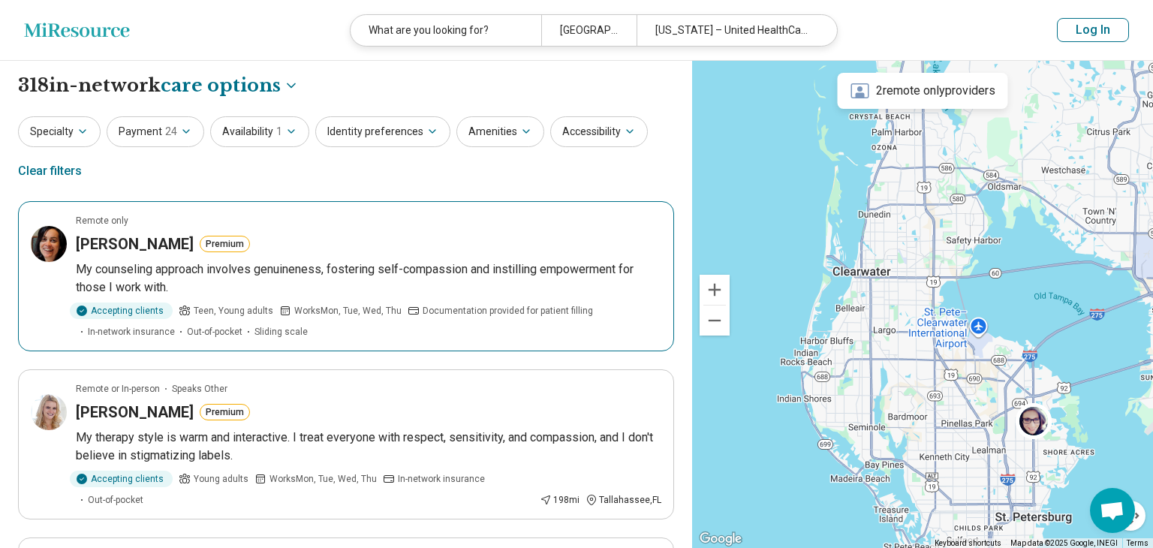
click at [553, 322] on div "Accepting clients Teen, Young adults Works Mon, Tue, Wed, Thu Documentation pro…" at bounding box center [369, 321] width 586 height 36
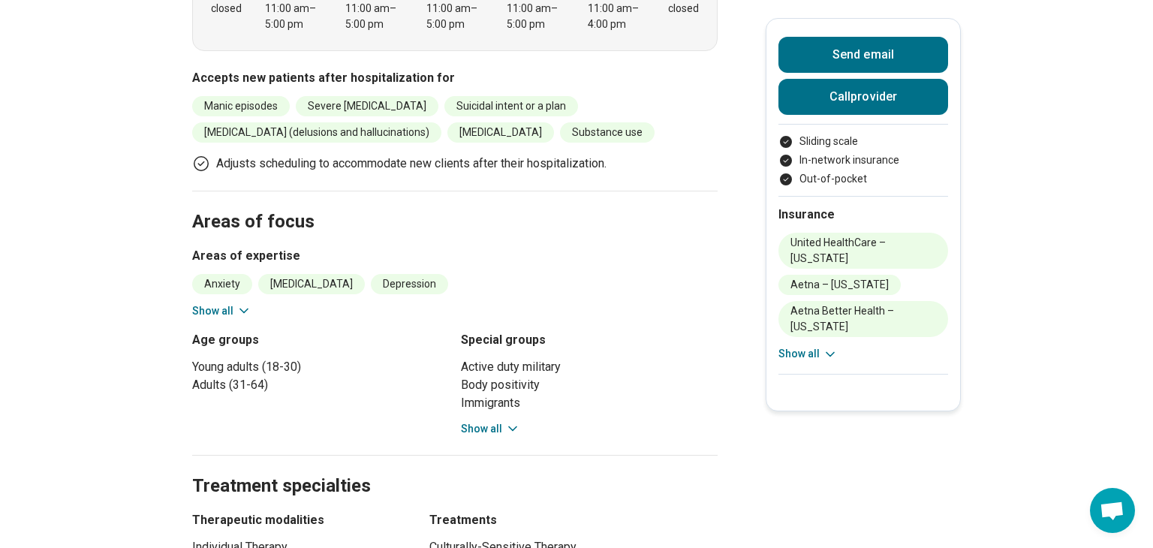
scroll to position [647, 0]
click at [496, 420] on button "Show all" at bounding box center [490, 428] width 59 height 16
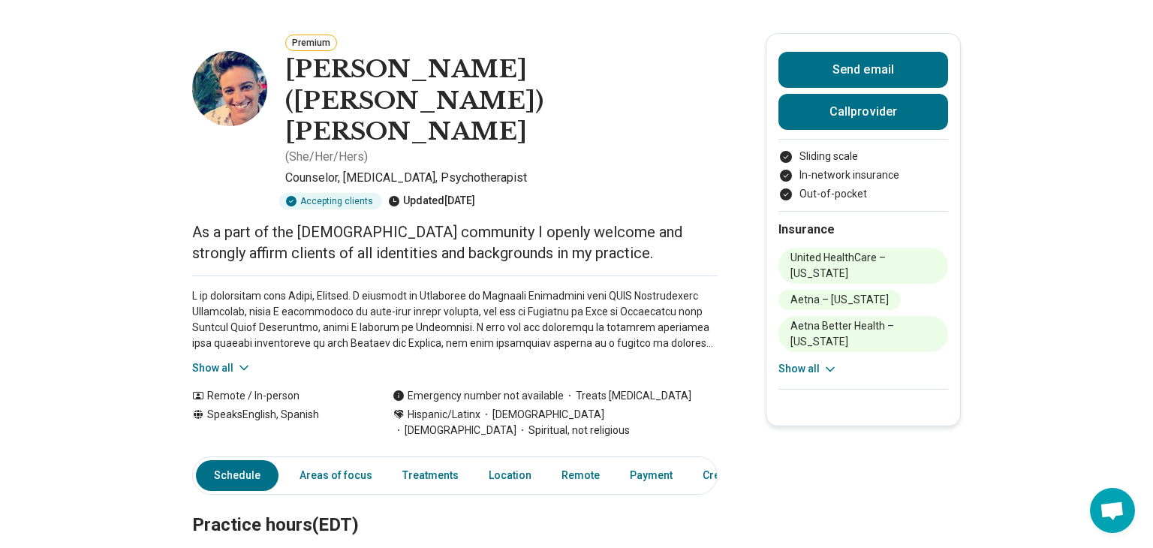
scroll to position [11, 0]
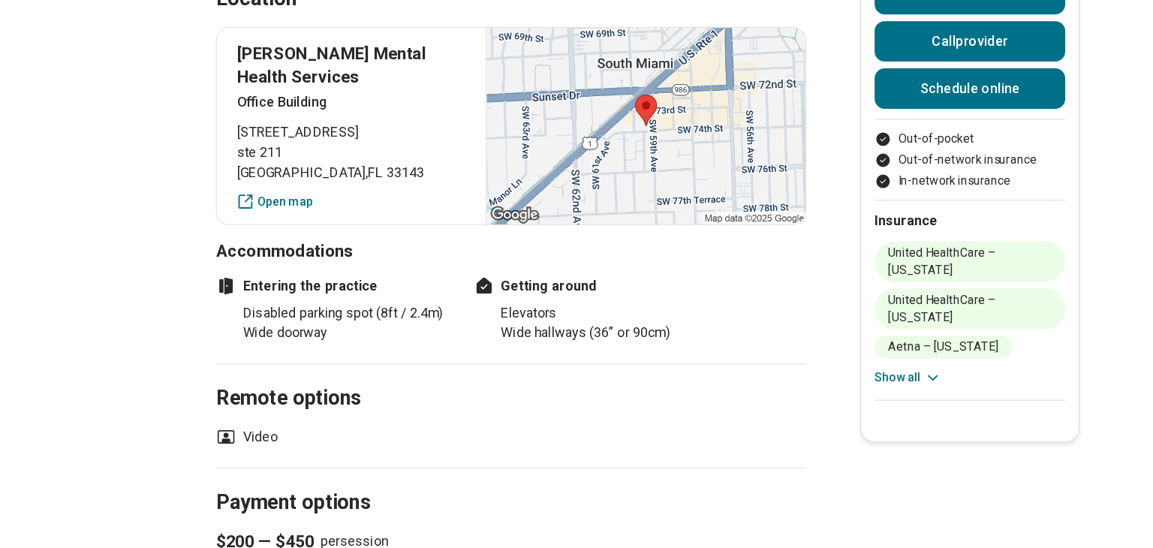
scroll to position [1258, 0]
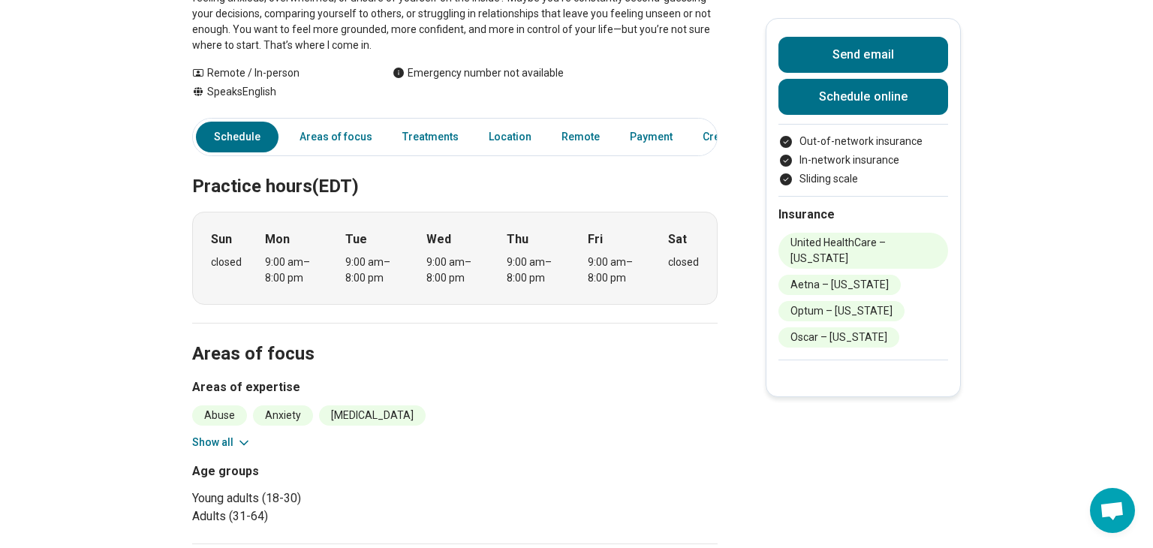
scroll to position [297, 0]
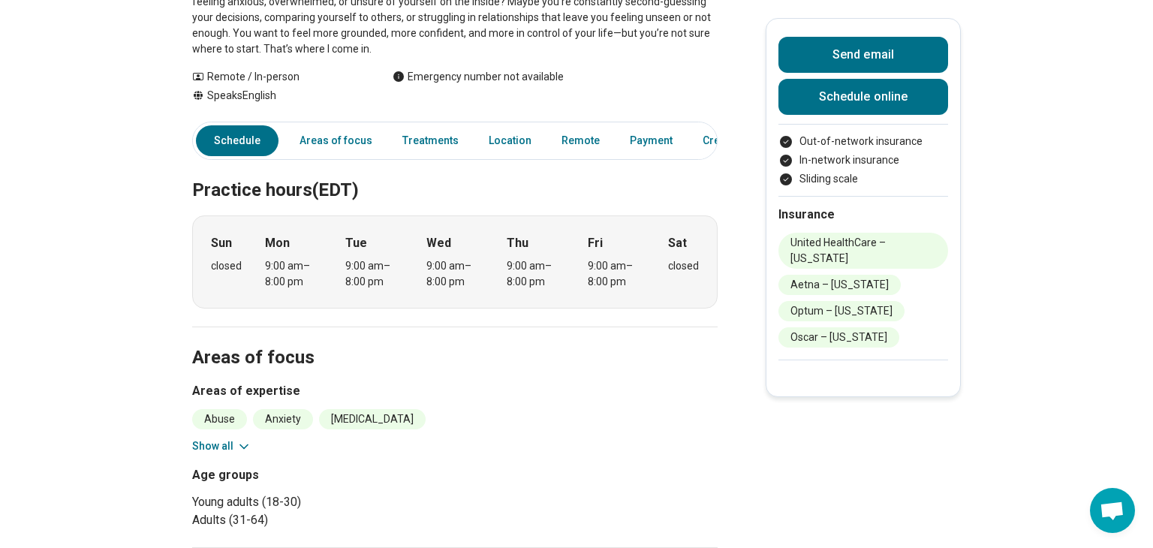
click at [225, 444] on button "Show all" at bounding box center [221, 447] width 59 height 16
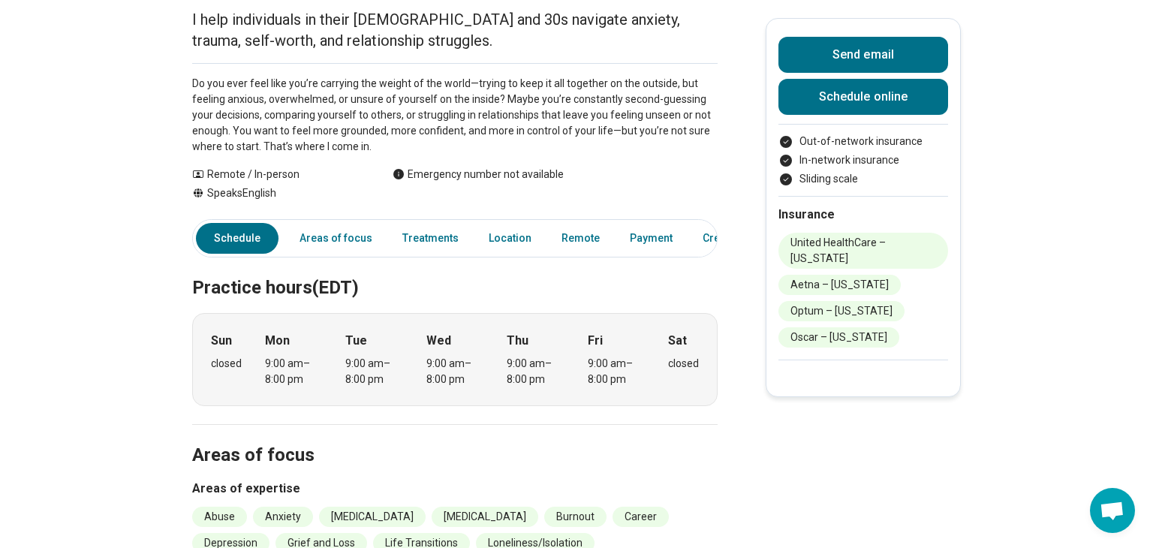
scroll to position [197, 0]
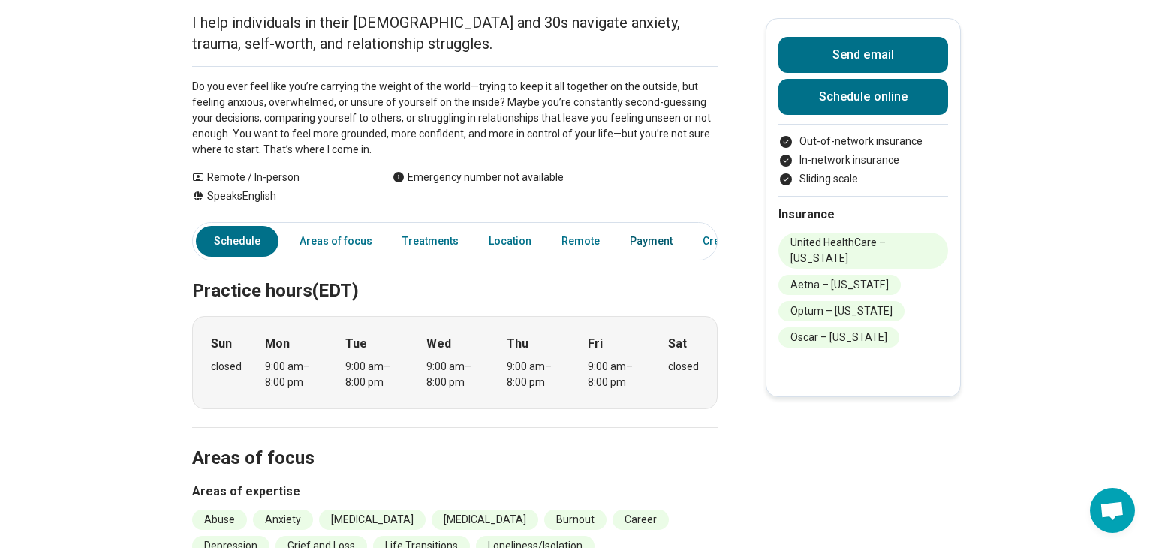
click at [639, 233] on link "Payment" at bounding box center [651, 241] width 61 height 31
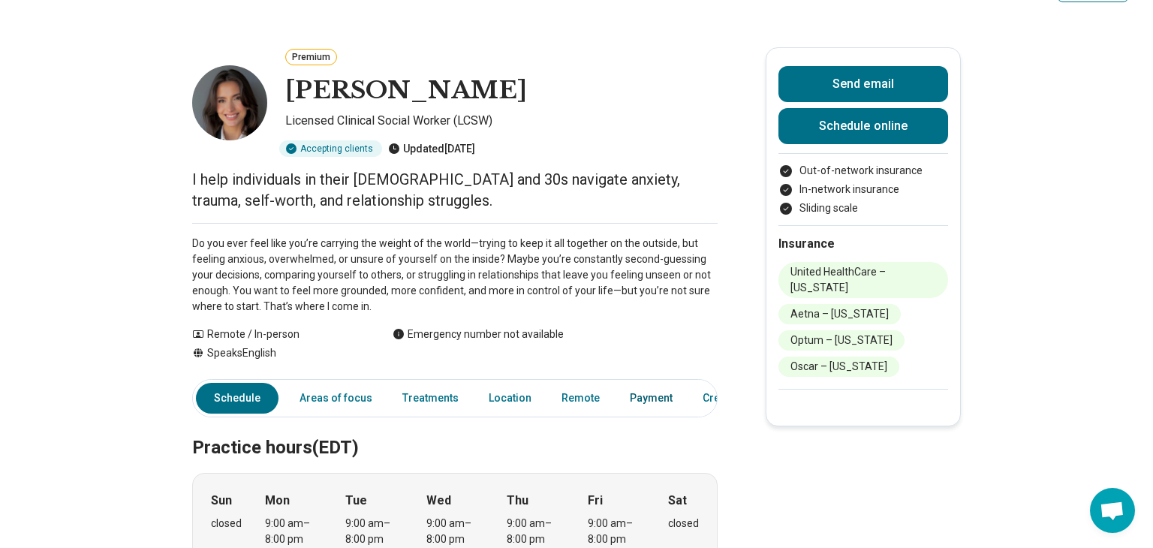
scroll to position [37, 0]
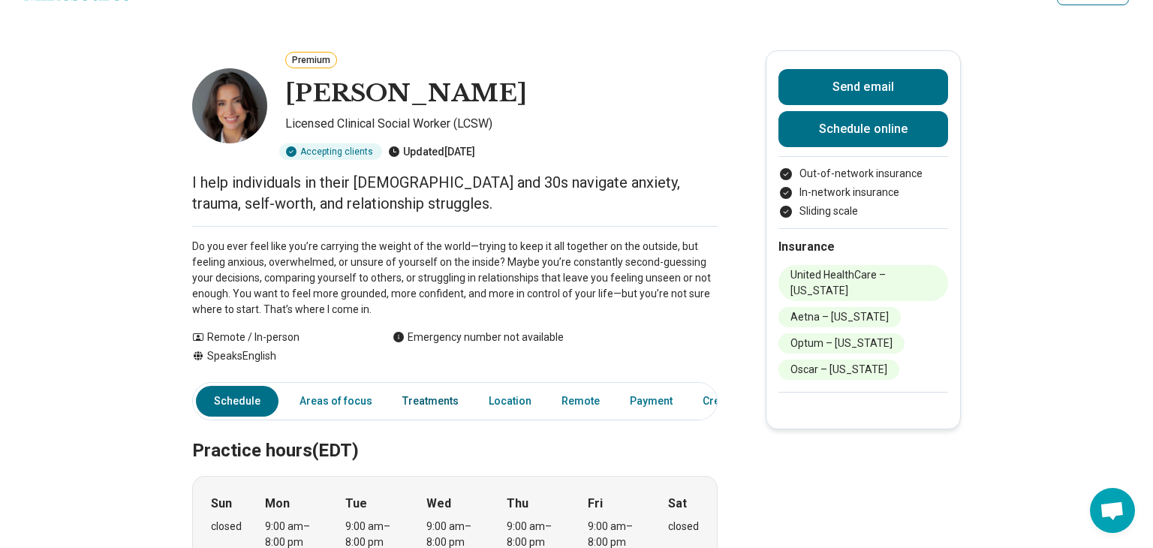
click at [447, 399] on link "Treatments" at bounding box center [430, 401] width 74 height 31
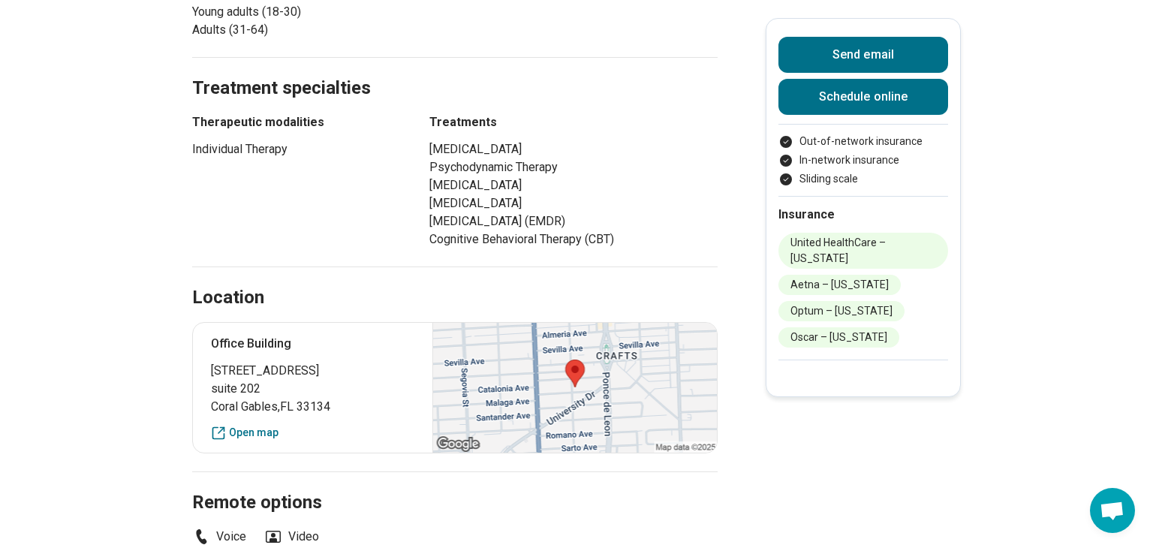
scroll to position [958, 0]
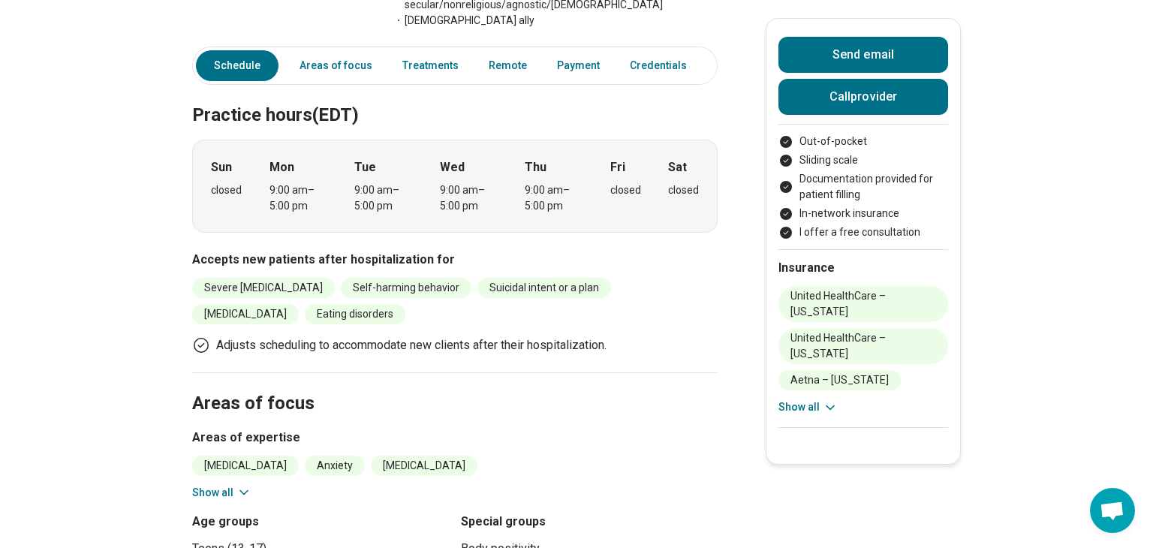
scroll to position [577, 0]
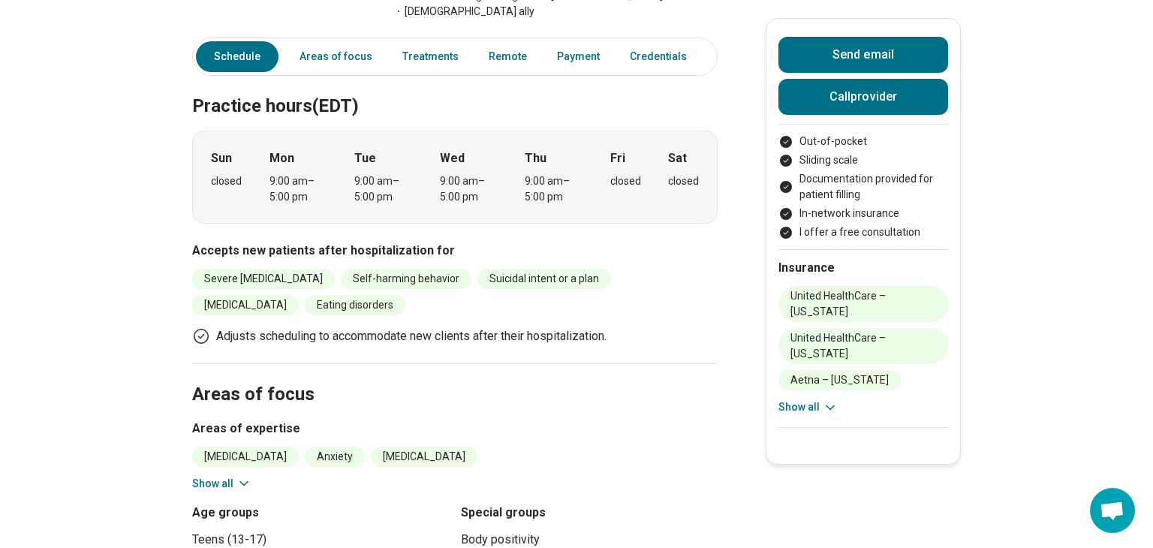
click at [237, 476] on icon at bounding box center [244, 483] width 15 height 15
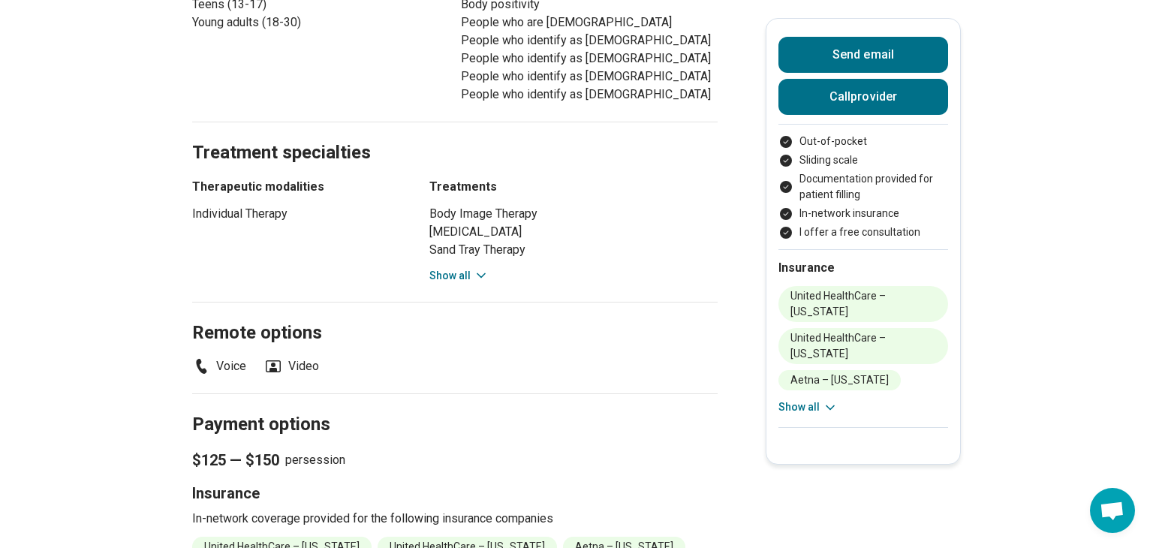
scroll to position [0, 0]
